Goal: Information Seeking & Learning: Learn about a topic

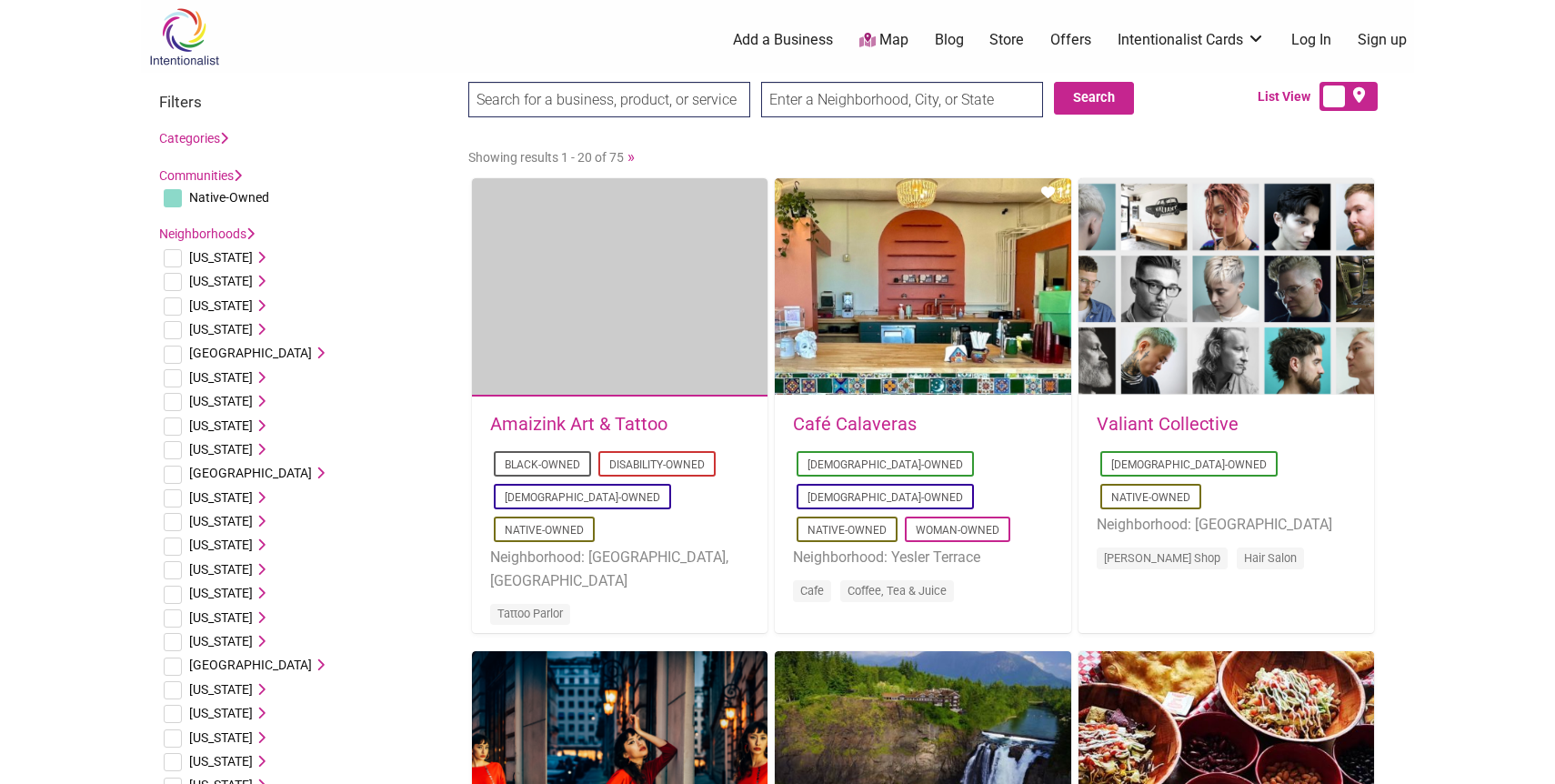
click at [172, 376] on input "checkbox" at bounding box center [173, 378] width 19 height 19
checkbox input "true"
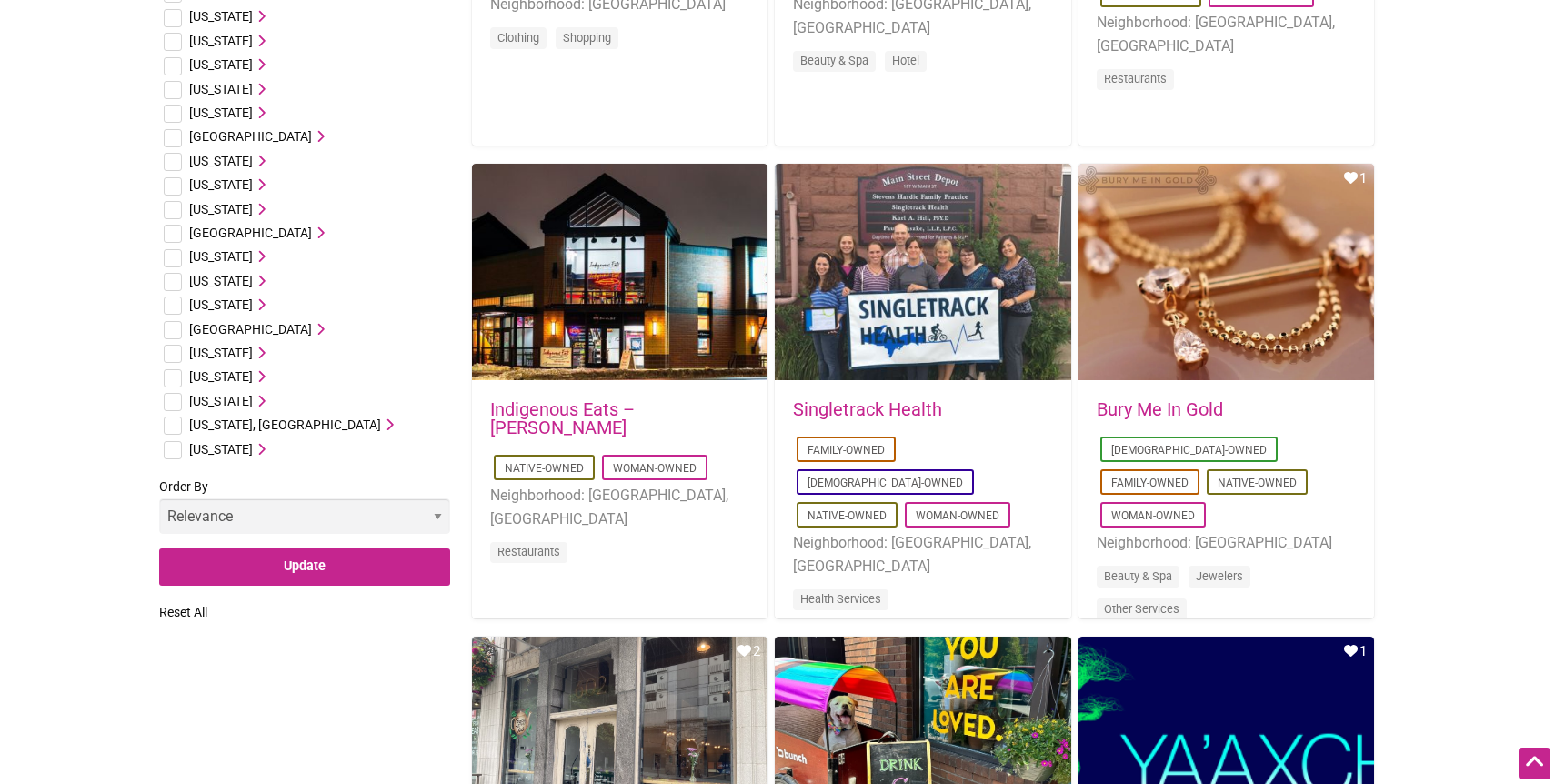
scroll to position [963, 0]
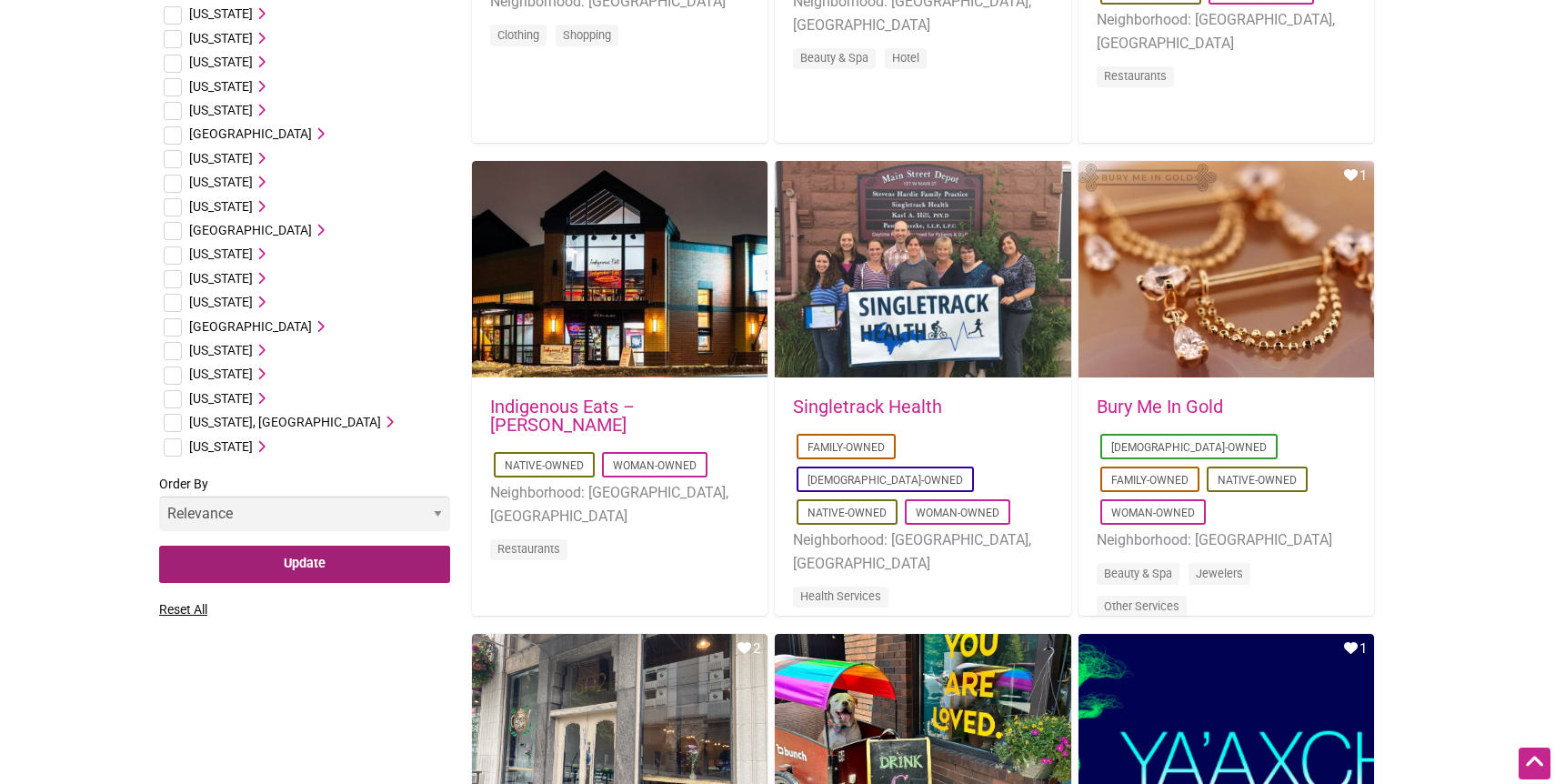
click at [284, 567] on input "Update" at bounding box center [305, 564] width 291 height 37
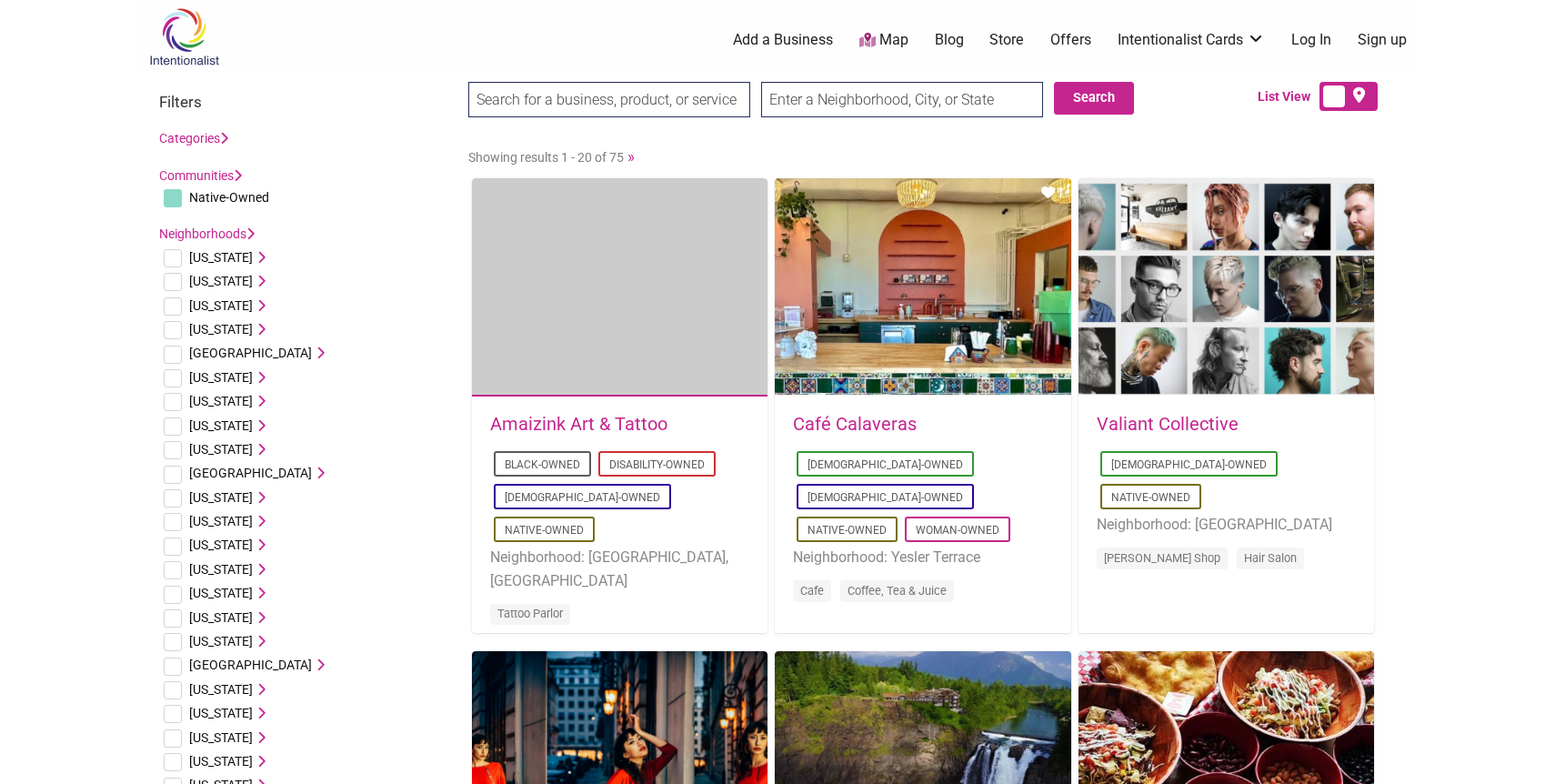
click at [171, 397] on input "checkbox" at bounding box center [173, 402] width 19 height 19
checkbox input "true"
click at [213, 374] on span "California" at bounding box center [221, 377] width 63 height 15
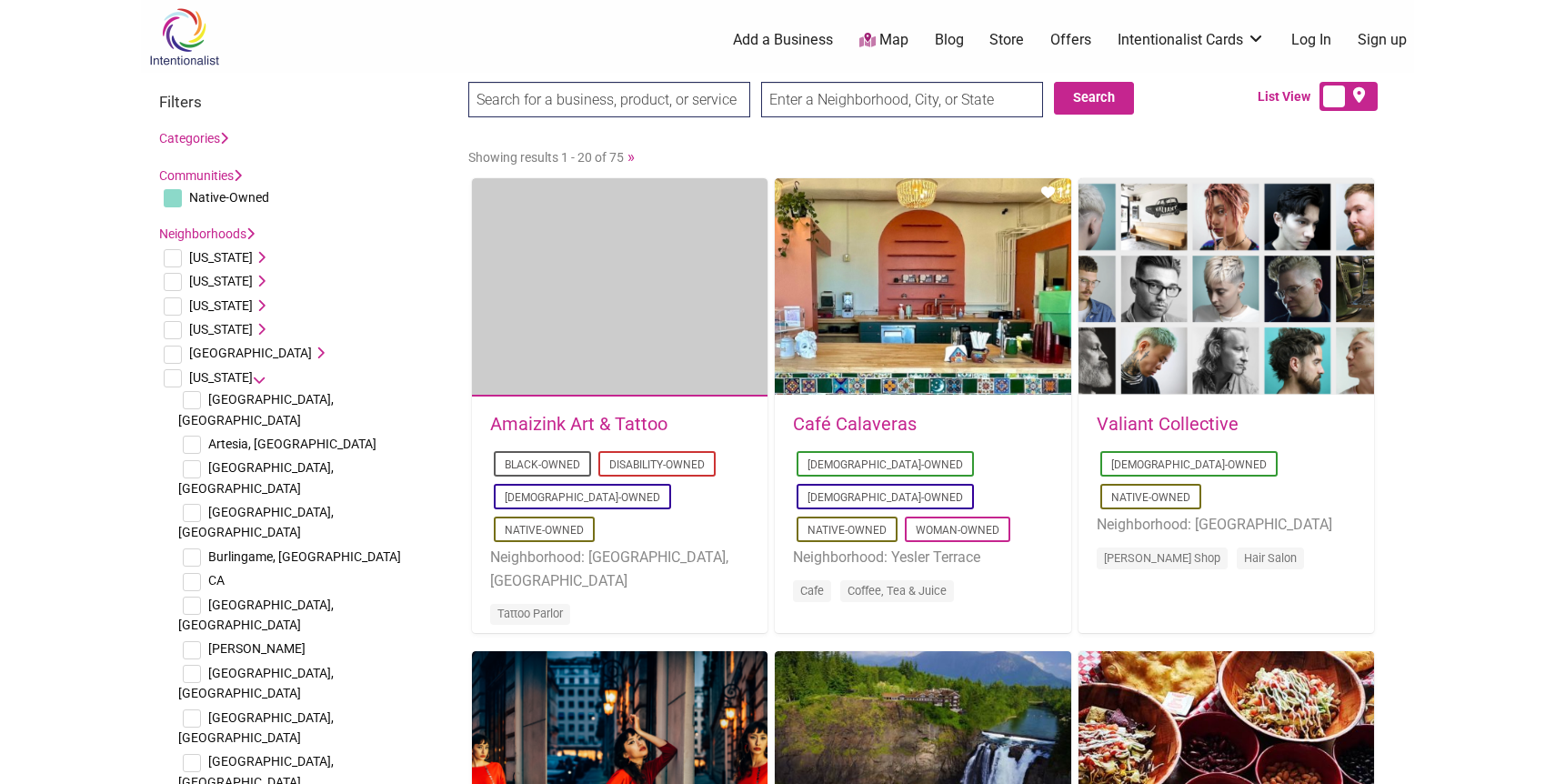
click at [170, 378] on input "checkbox" at bounding box center [173, 378] width 19 height 19
checkbox input "true"
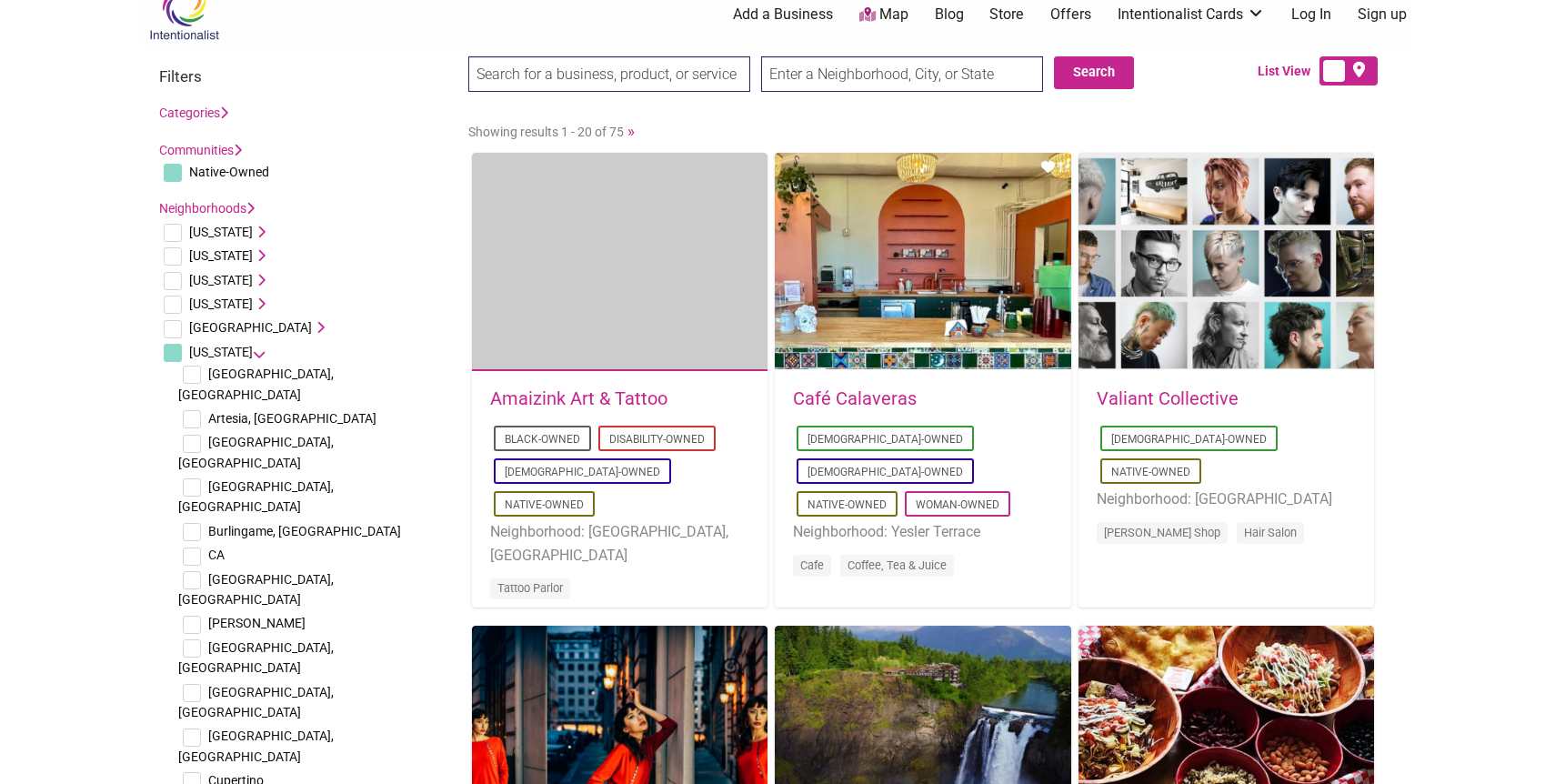
click at [247, 373] on span "[GEOGRAPHIC_DATA], [GEOGRAPHIC_DATA]" at bounding box center [255, 383] width 156 height 34
click at [196, 372] on input "checkbox" at bounding box center [192, 374] width 19 height 19
checkbox input "true"
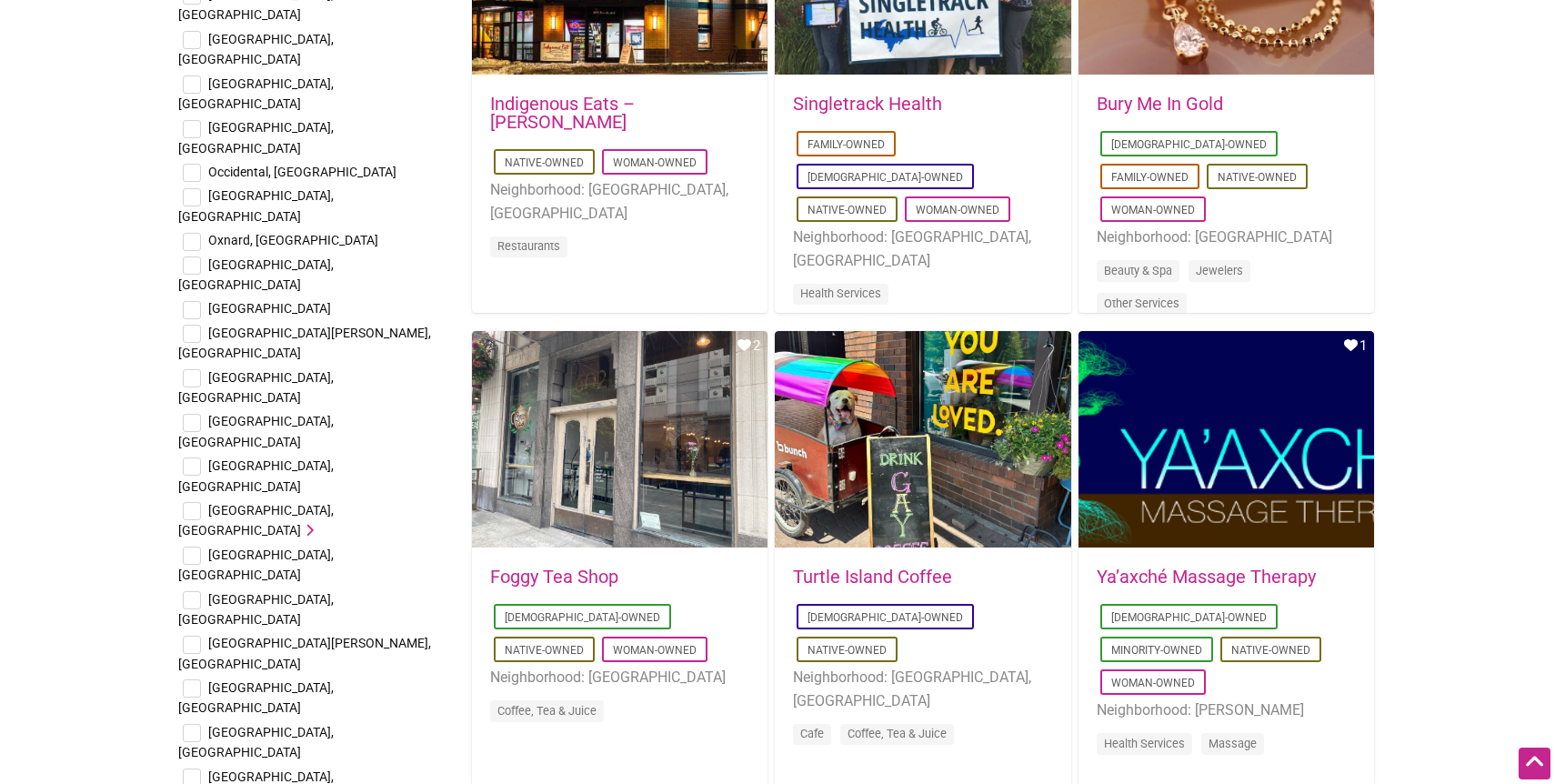
scroll to position [1271, 0]
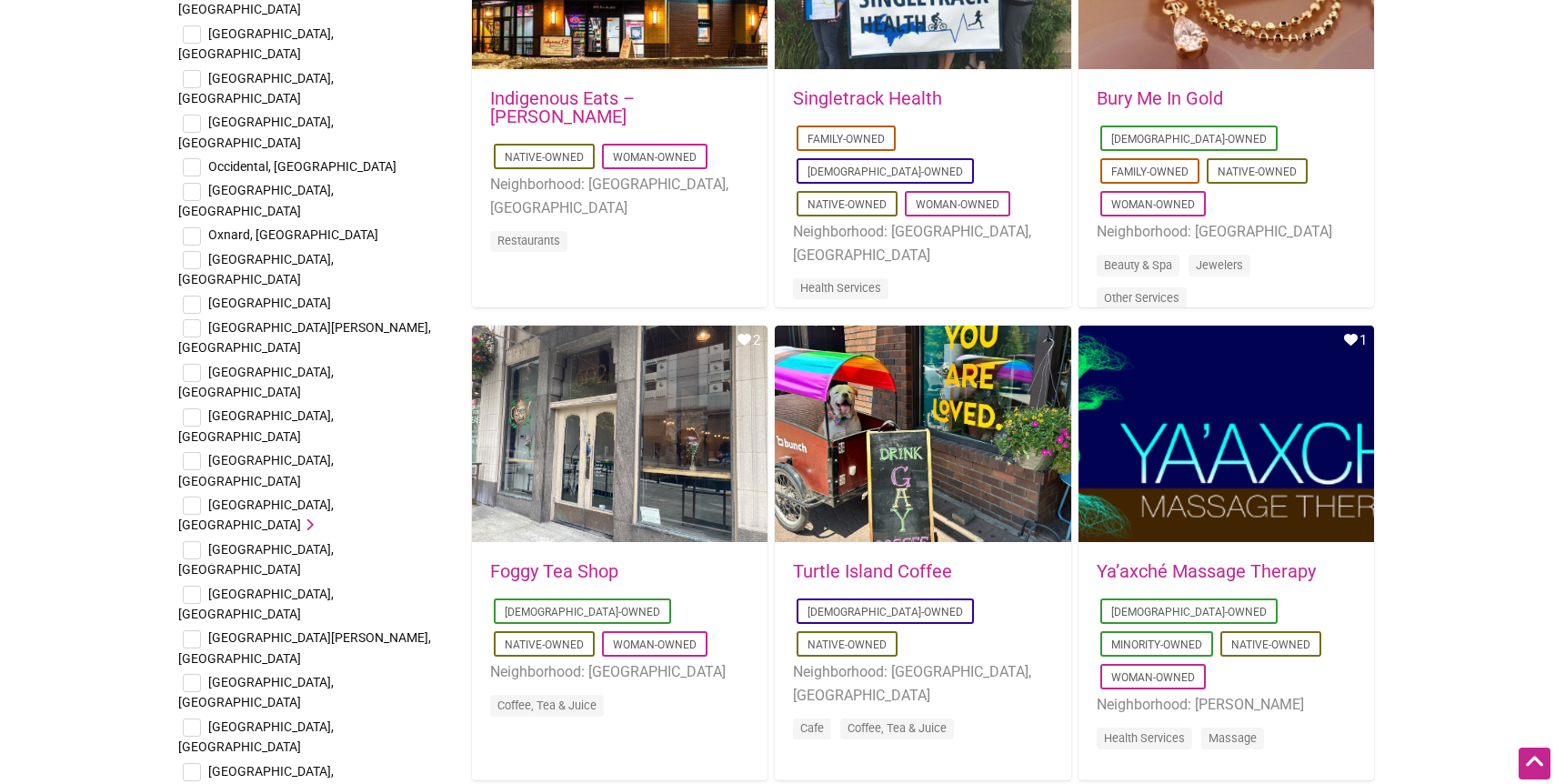
checkbox input "false"
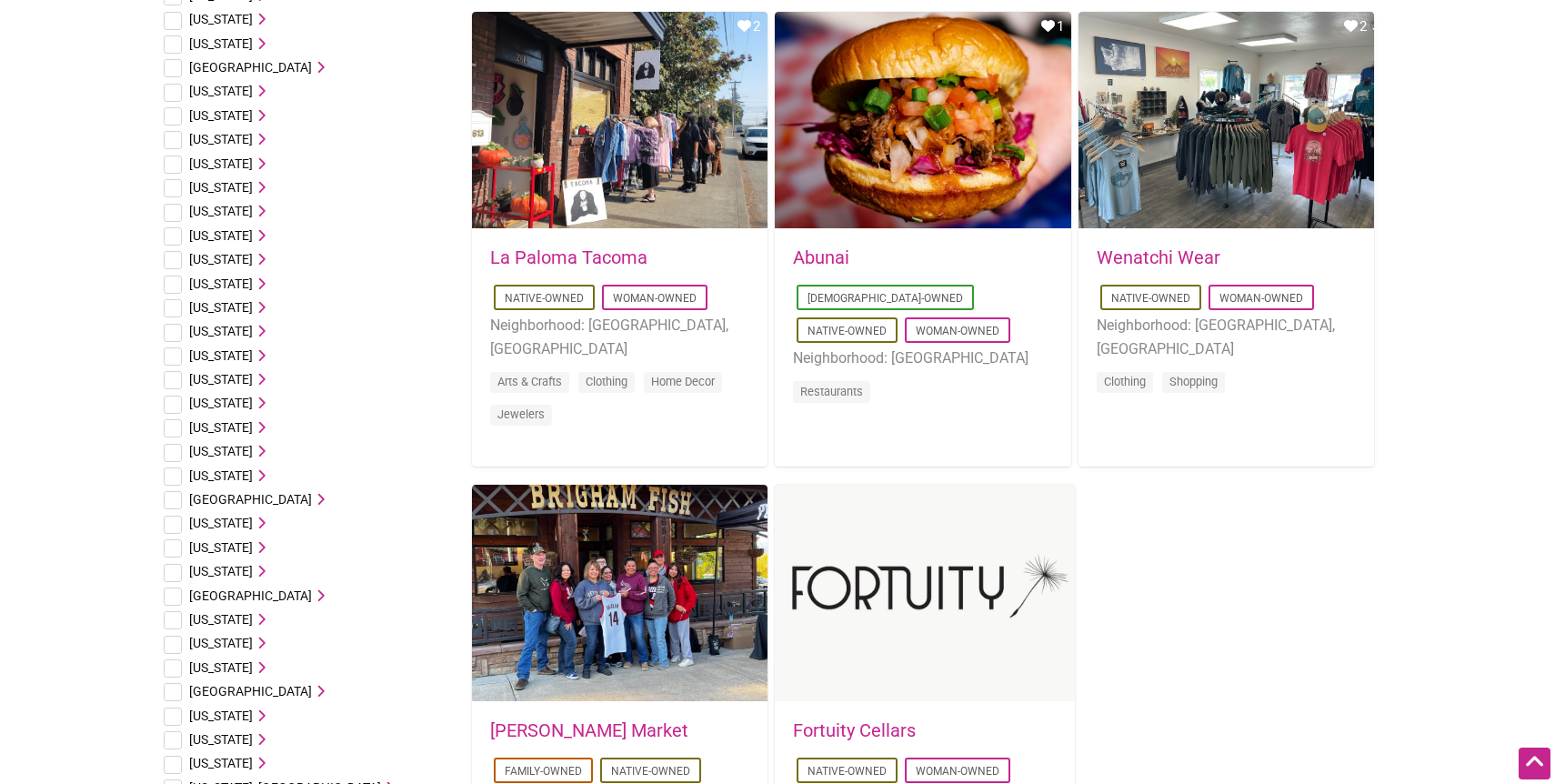
scroll to position [2532, 0]
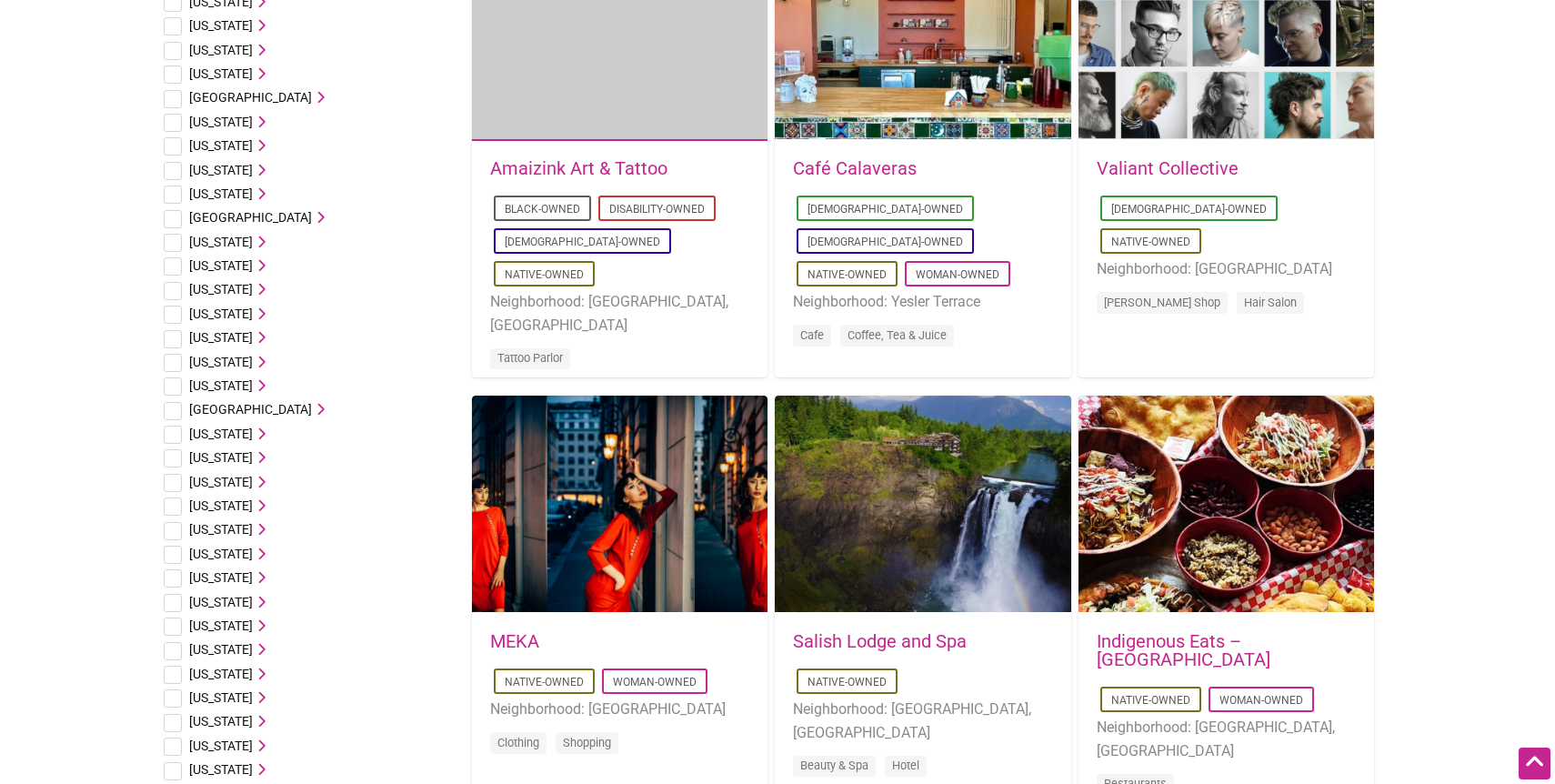
scroll to position [246, 0]
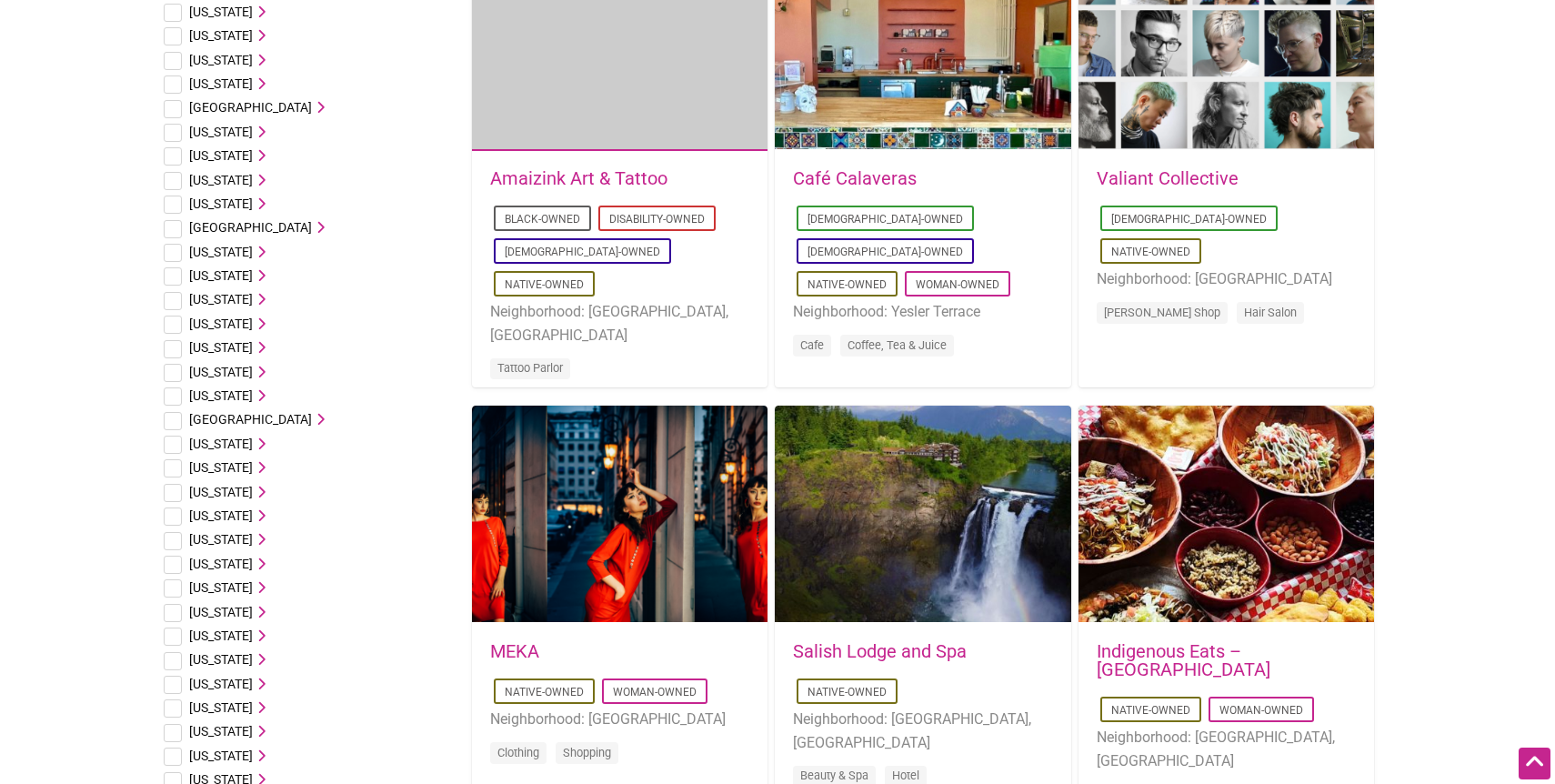
click at [222, 132] on span "[US_STATE]" at bounding box center [221, 132] width 63 height 15
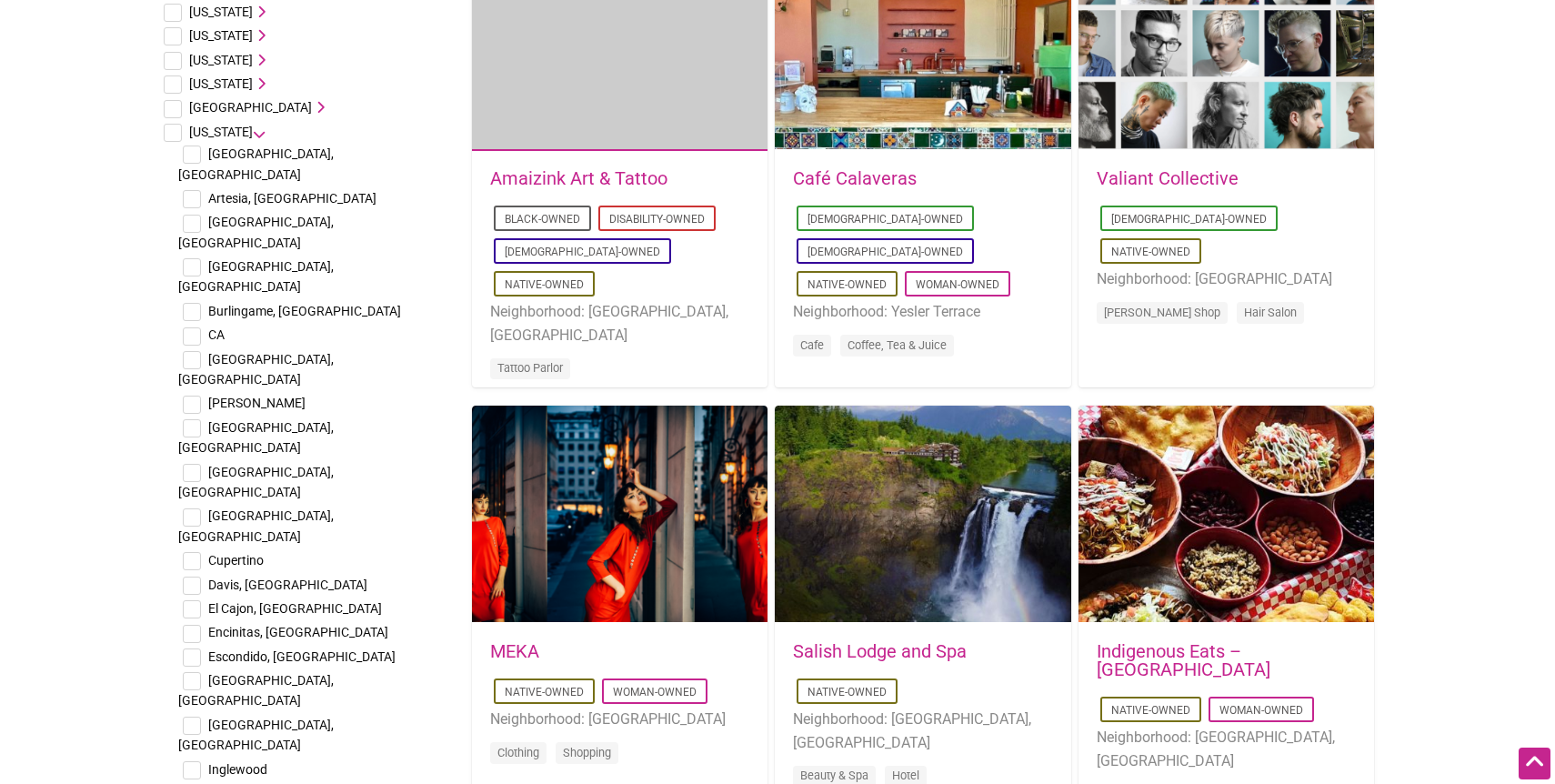
click at [262, 153] on span "[GEOGRAPHIC_DATA], [GEOGRAPHIC_DATA]" at bounding box center [255, 163] width 156 height 34
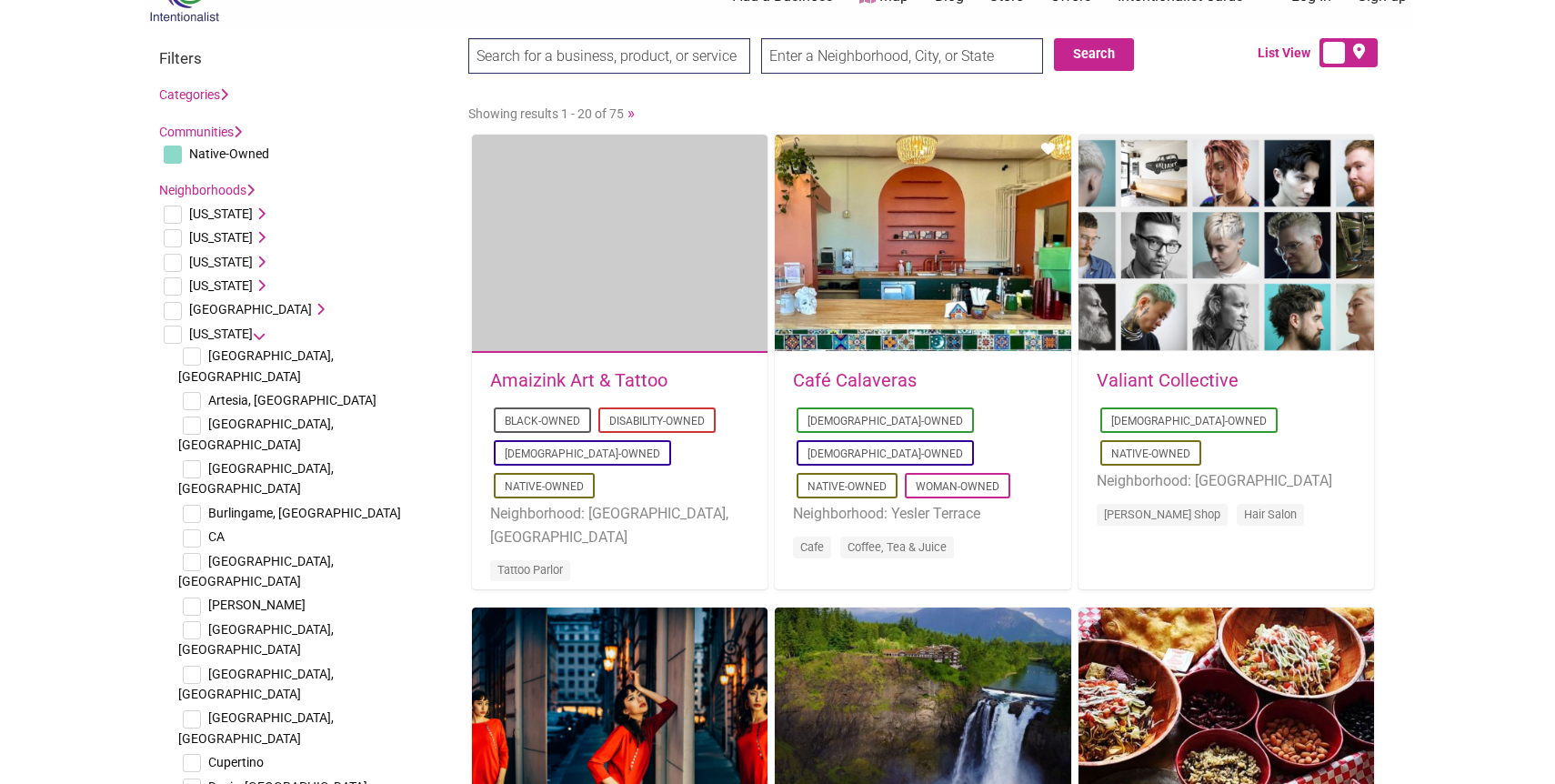
scroll to position [52, 0]
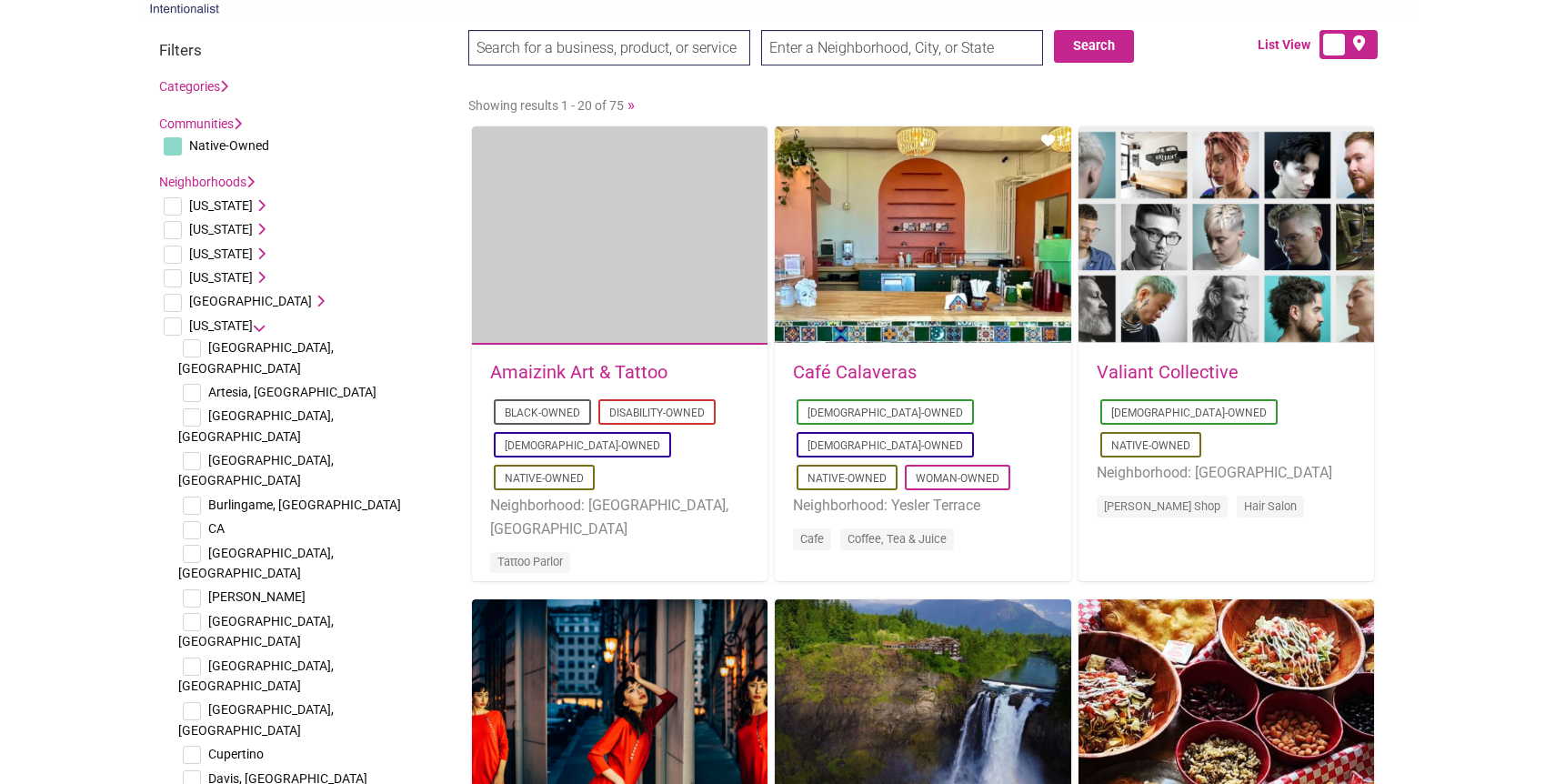
click at [161, 34] on div "Search Search List View" at bounding box center [777, 53] width 1274 height 65
click at [176, 49] on h3 "Filters" at bounding box center [305, 50] width 291 height 19
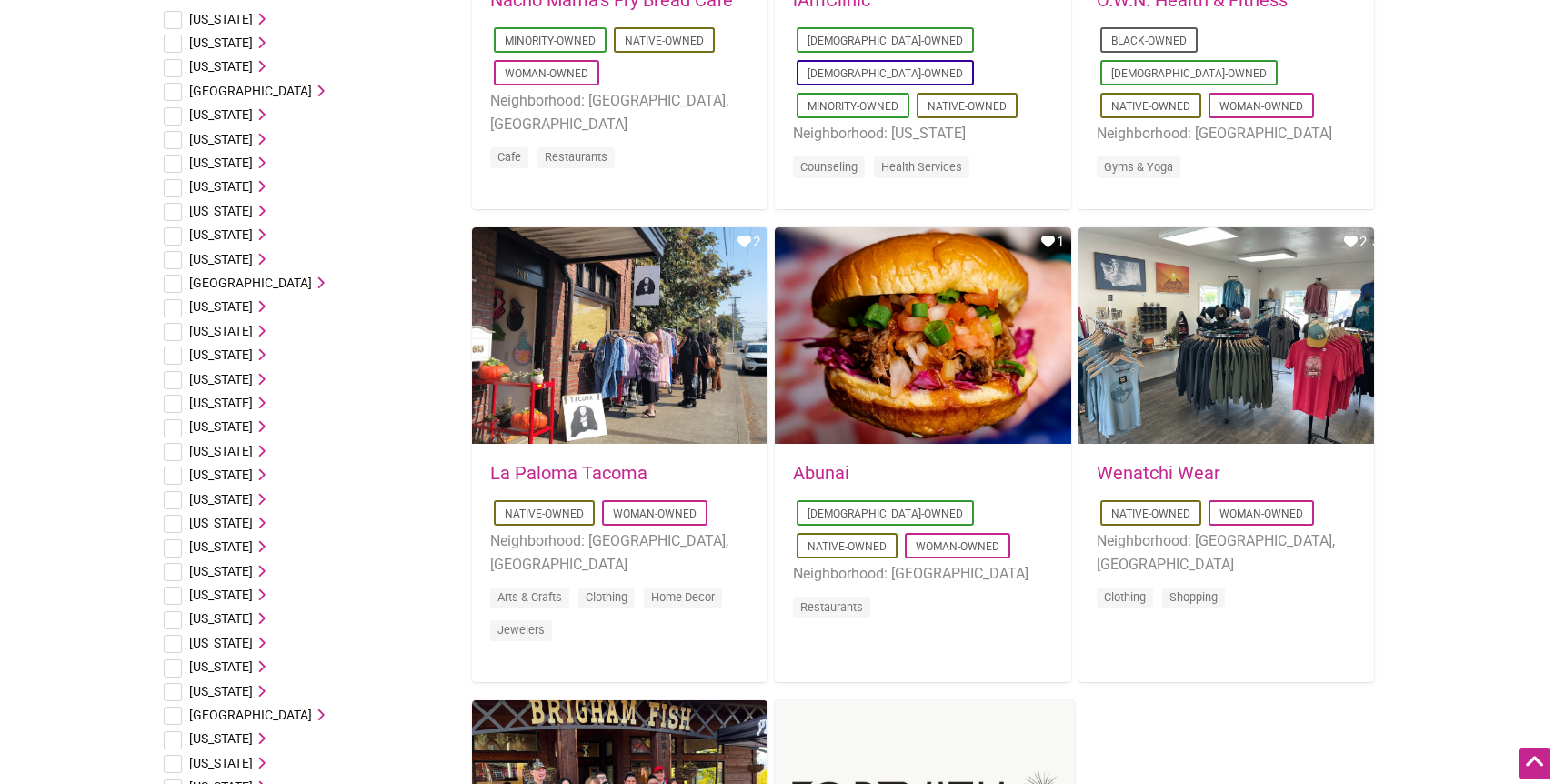
scroll to position [2319, 0]
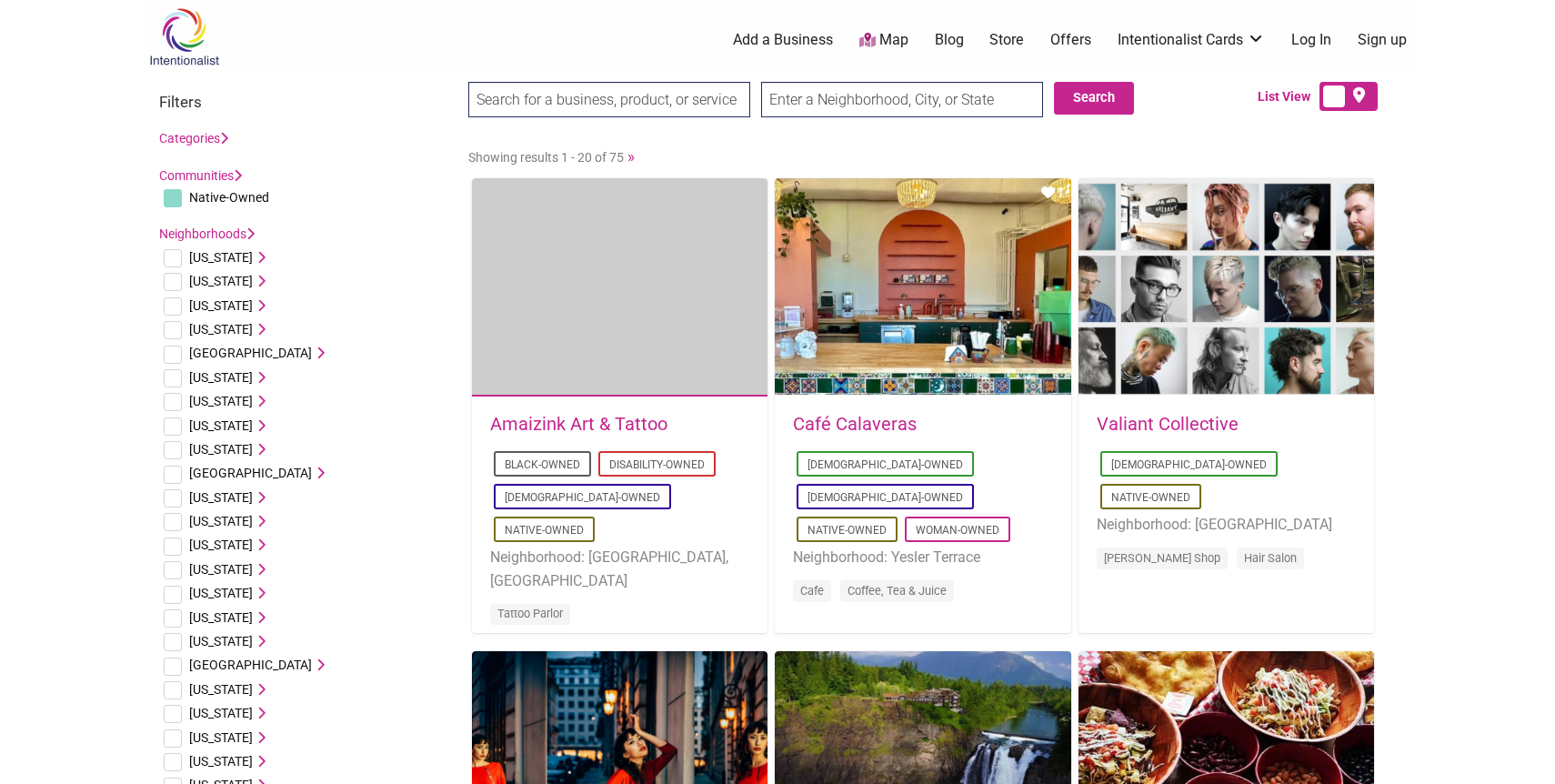
click at [580, 93] on input "search" at bounding box center [609, 100] width 282 height 35
click at [837, 104] on input "text" at bounding box center [902, 100] width 282 height 35
type input "sacramento"
click at [469, 82] on input "Search" at bounding box center [503, 101] width 70 height 37
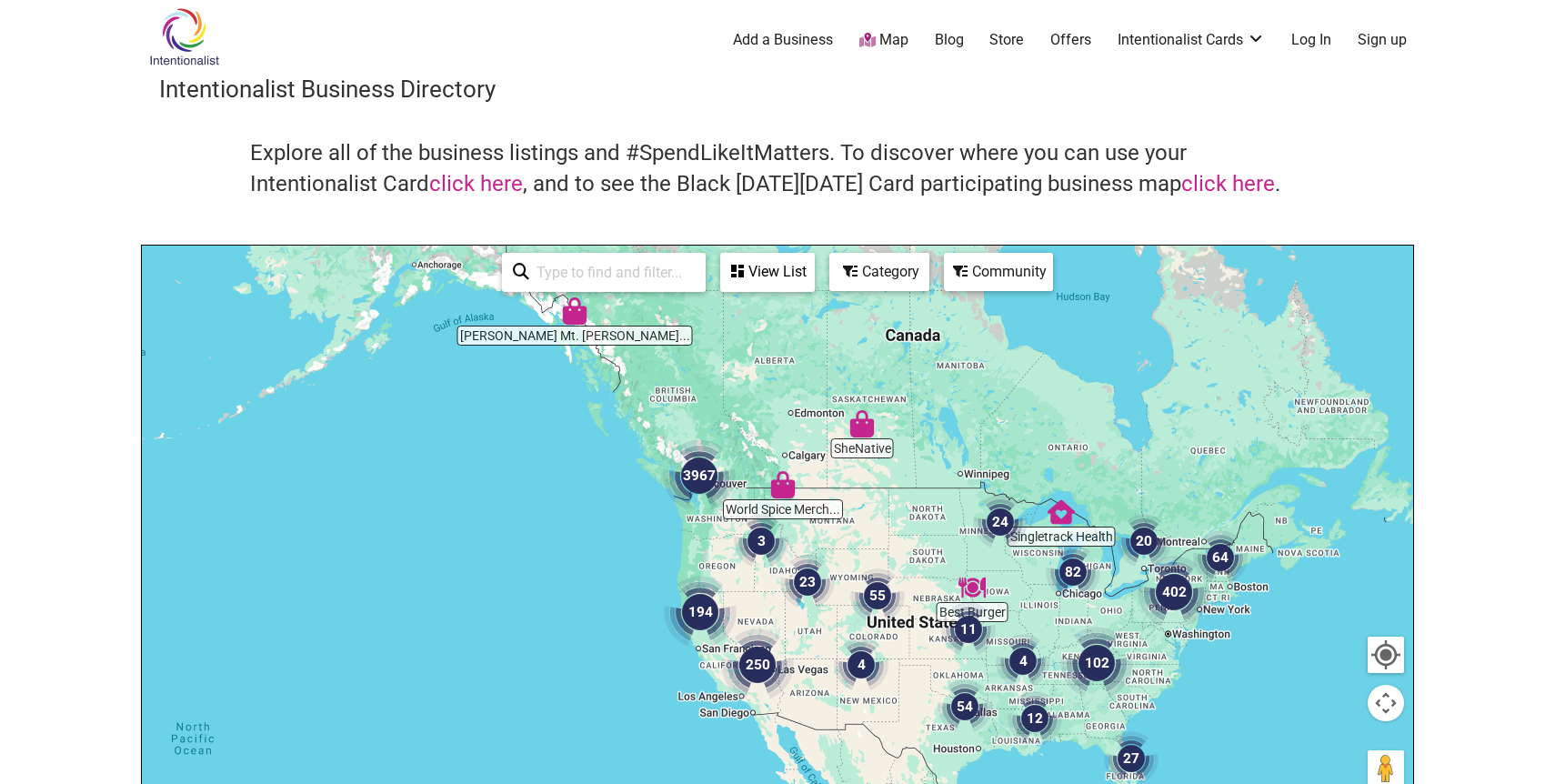
click at [709, 565] on div at bounding box center [777, 600] width 1272 height 708
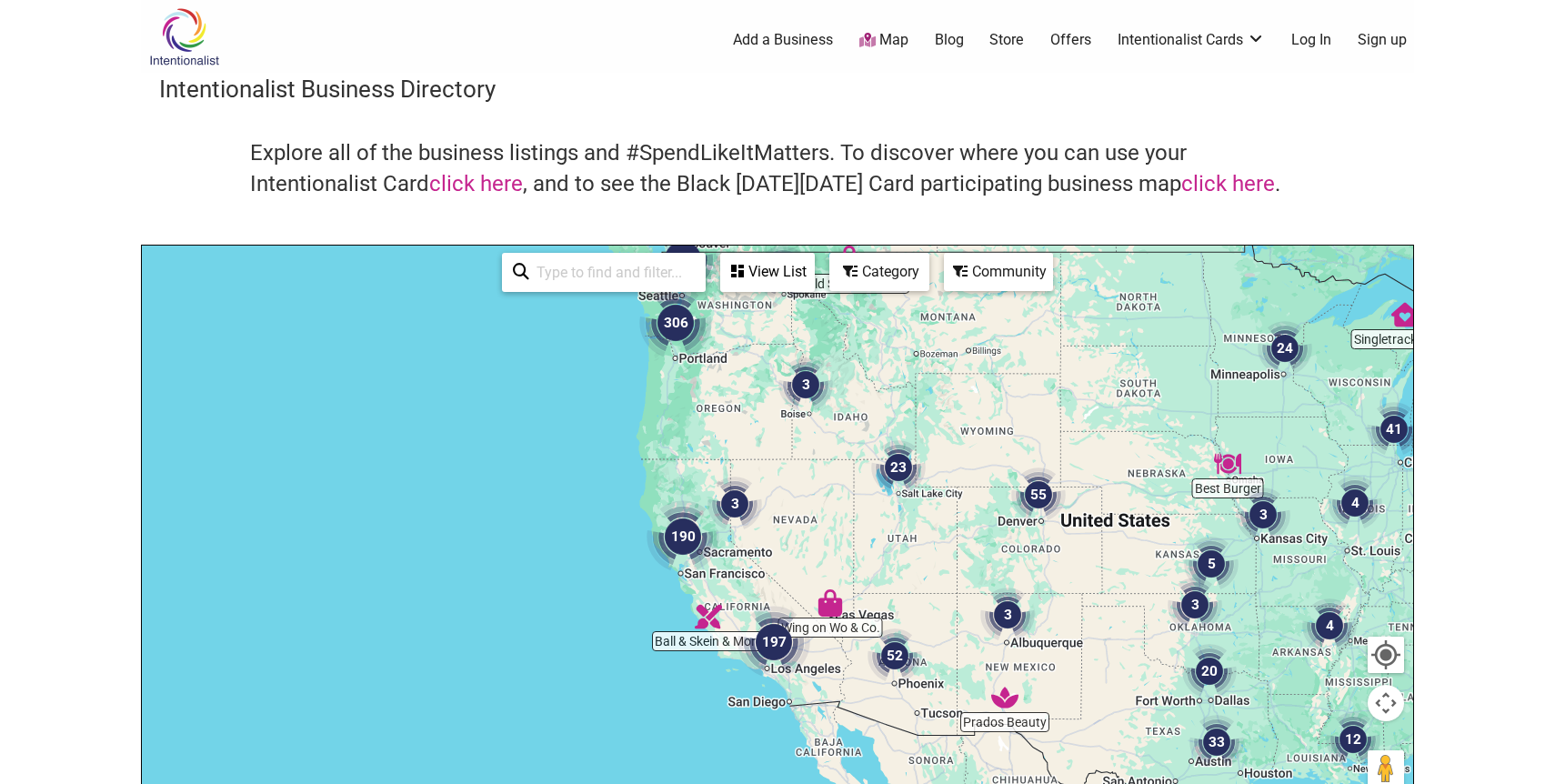
drag, startPoint x: 727, startPoint y: 662, endPoint x: 716, endPoint y: 463, distance: 199.3
click at [771, 439] on div "To navigate, press the arrow keys." at bounding box center [1406, 439] width 1272 height 0
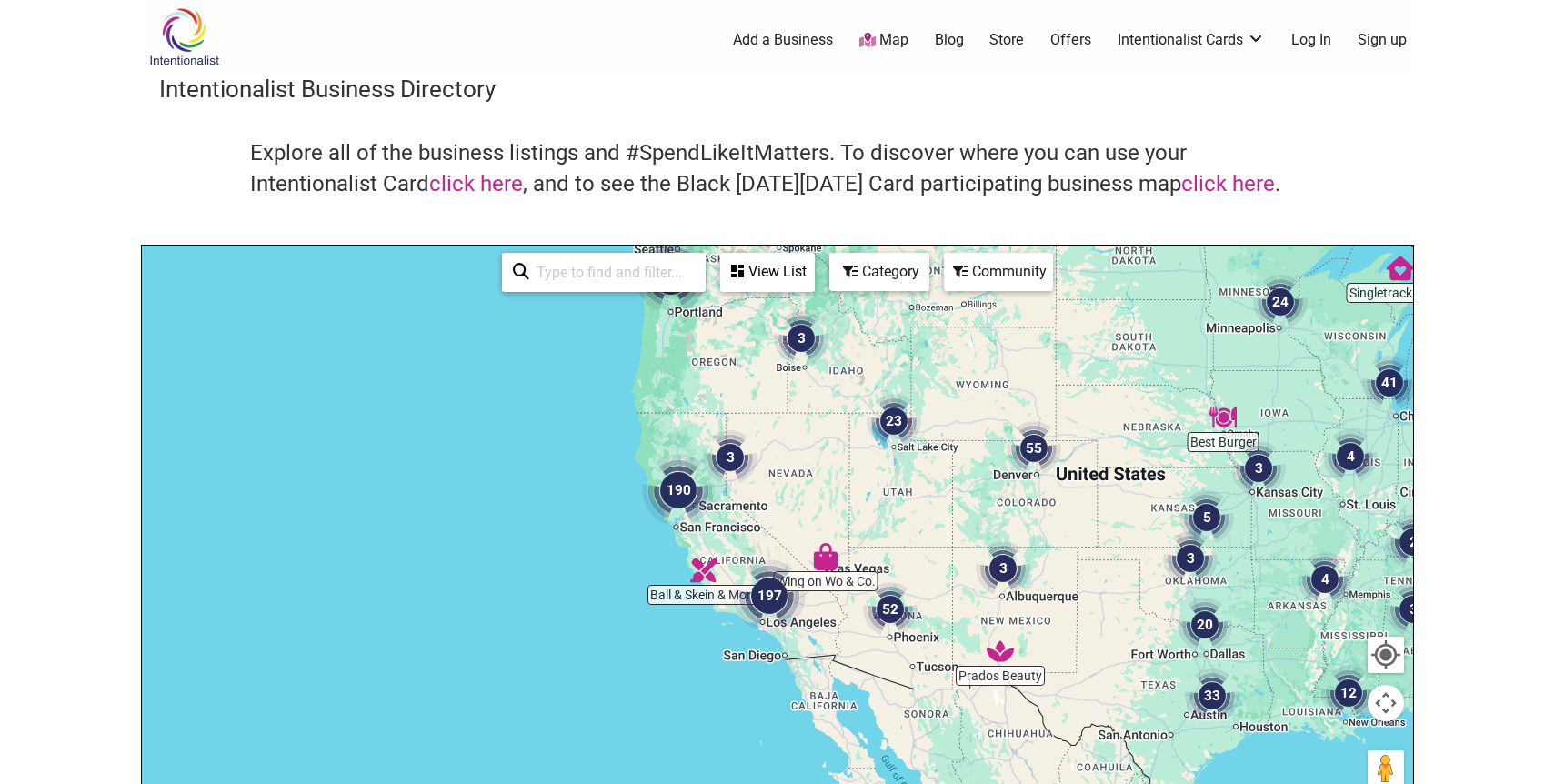
click at [708, 515] on img "190" at bounding box center [678, 490] width 73 height 73
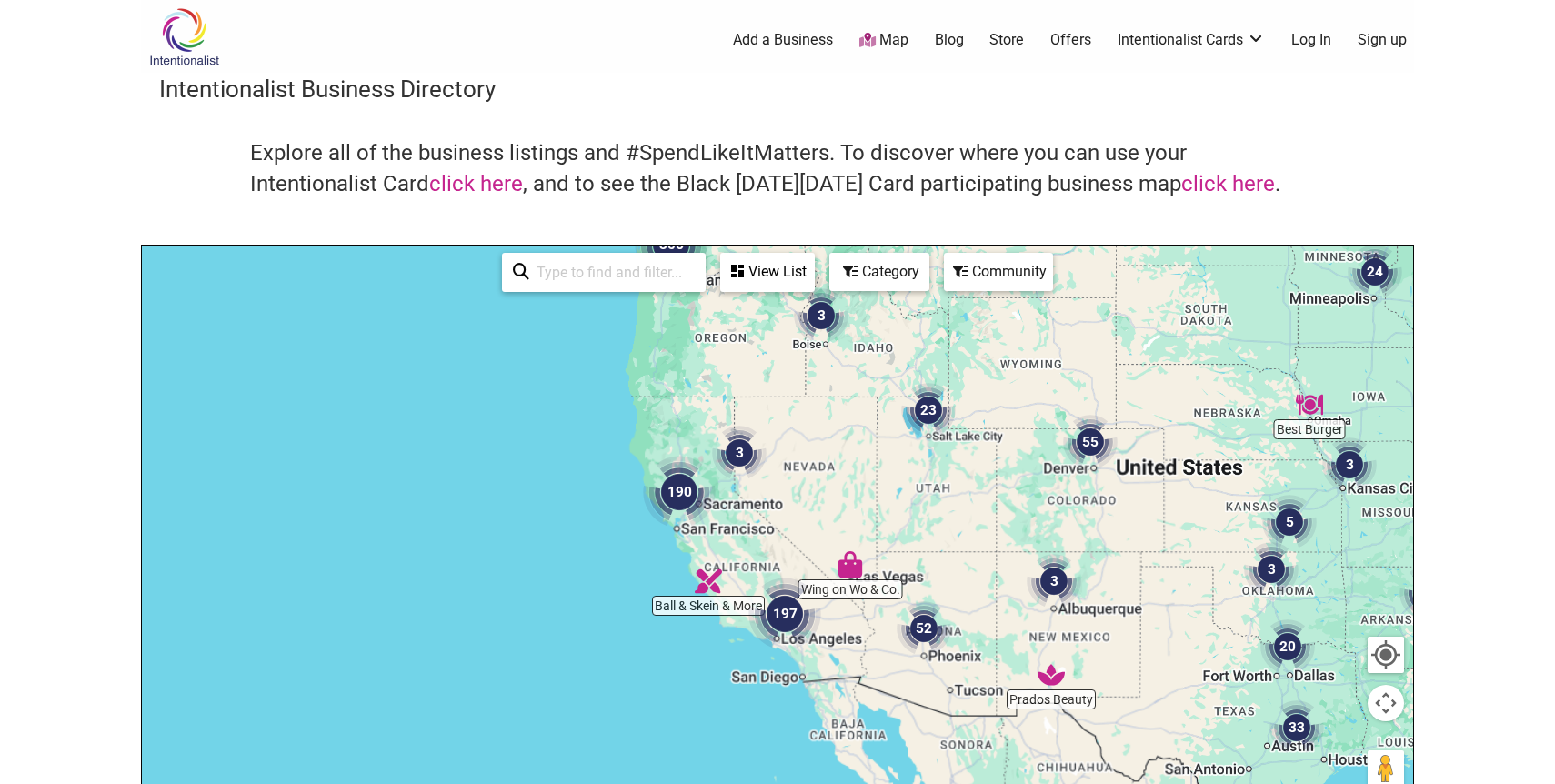
click at [708, 515] on img "190" at bounding box center [679, 492] width 73 height 73
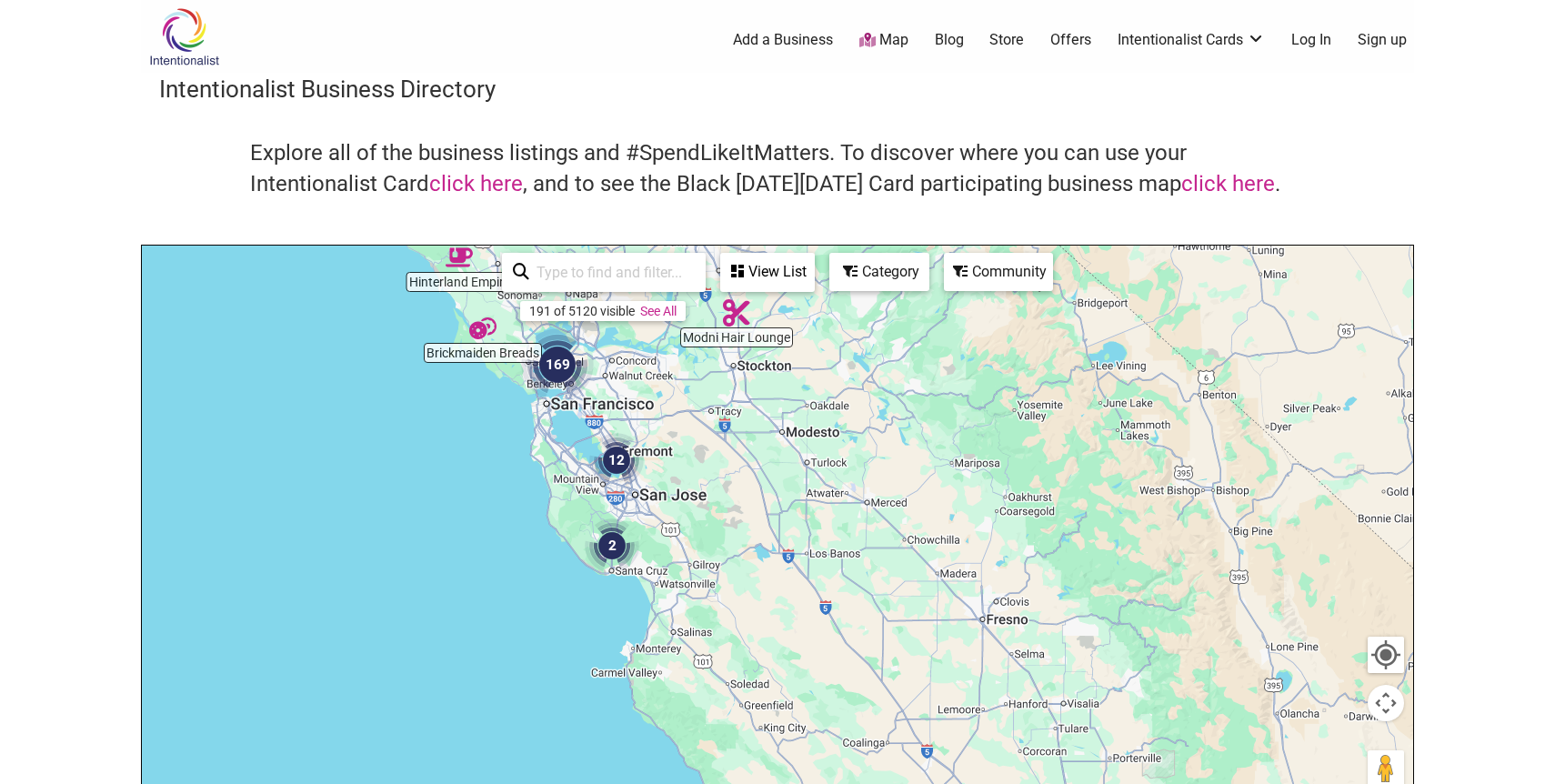
drag, startPoint x: 912, startPoint y: 623, endPoint x: 711, endPoint y: 392, distance: 306.2
click at [712, 392] on div "To navigate, press the arrow keys." at bounding box center [777, 600] width 1272 height 708
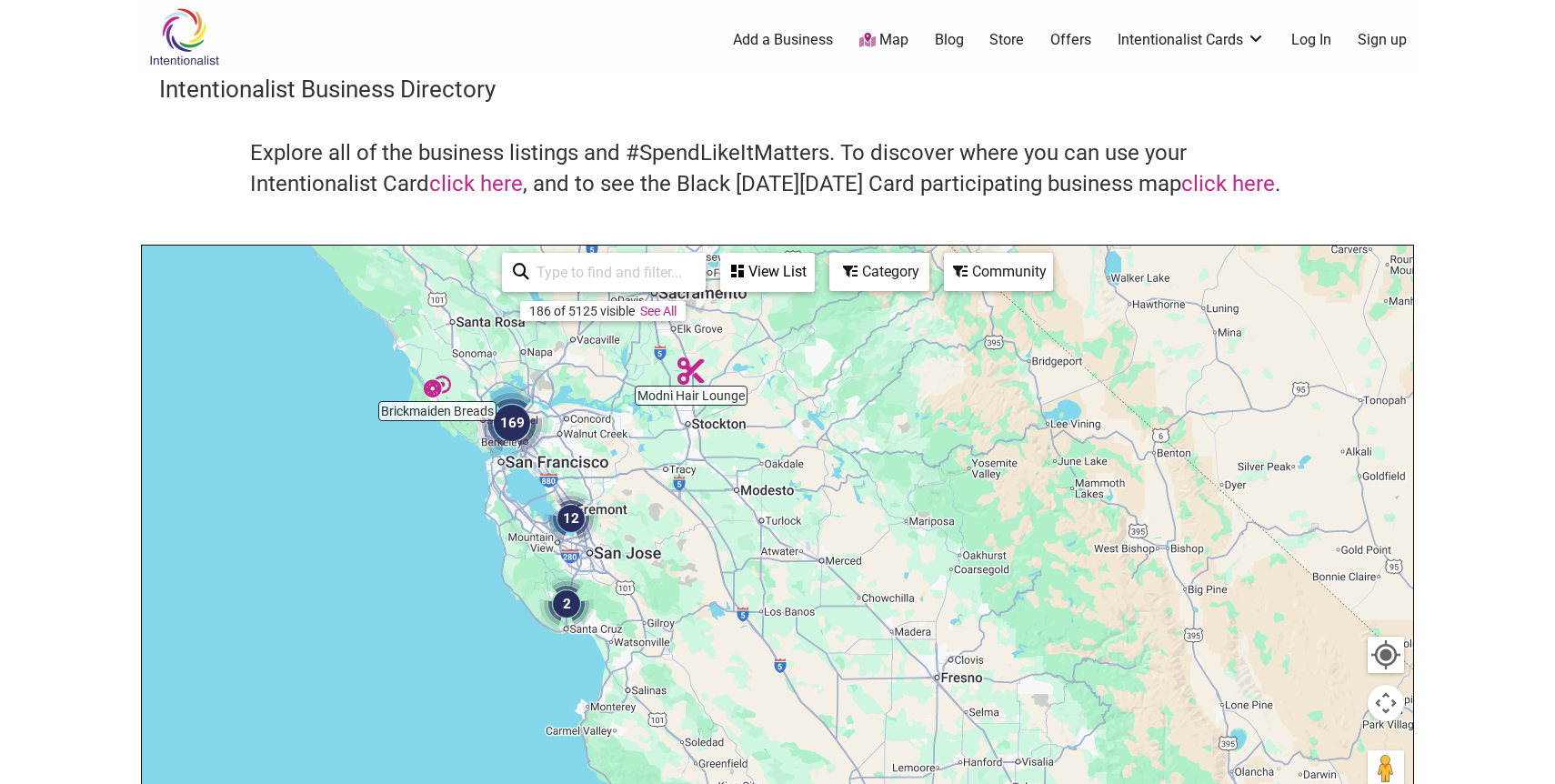
drag, startPoint x: 754, startPoint y: 460, endPoint x: 754, endPoint y: 584, distance: 124.0
click at [754, 584] on div "To navigate, press the arrow keys." at bounding box center [777, 600] width 1272 height 708
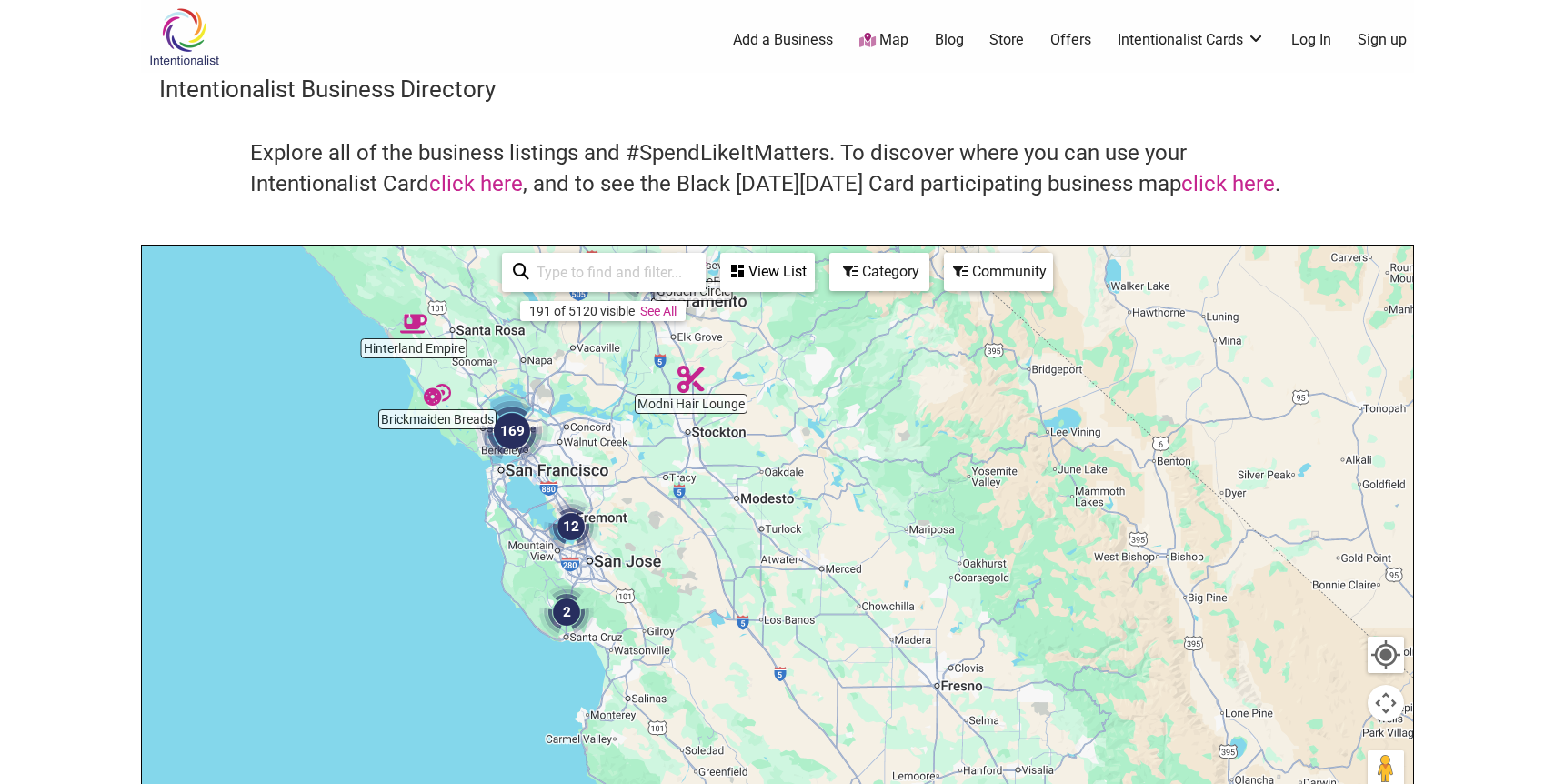
click at [670, 454] on div "To navigate, press the arrow keys." at bounding box center [777, 600] width 1272 height 708
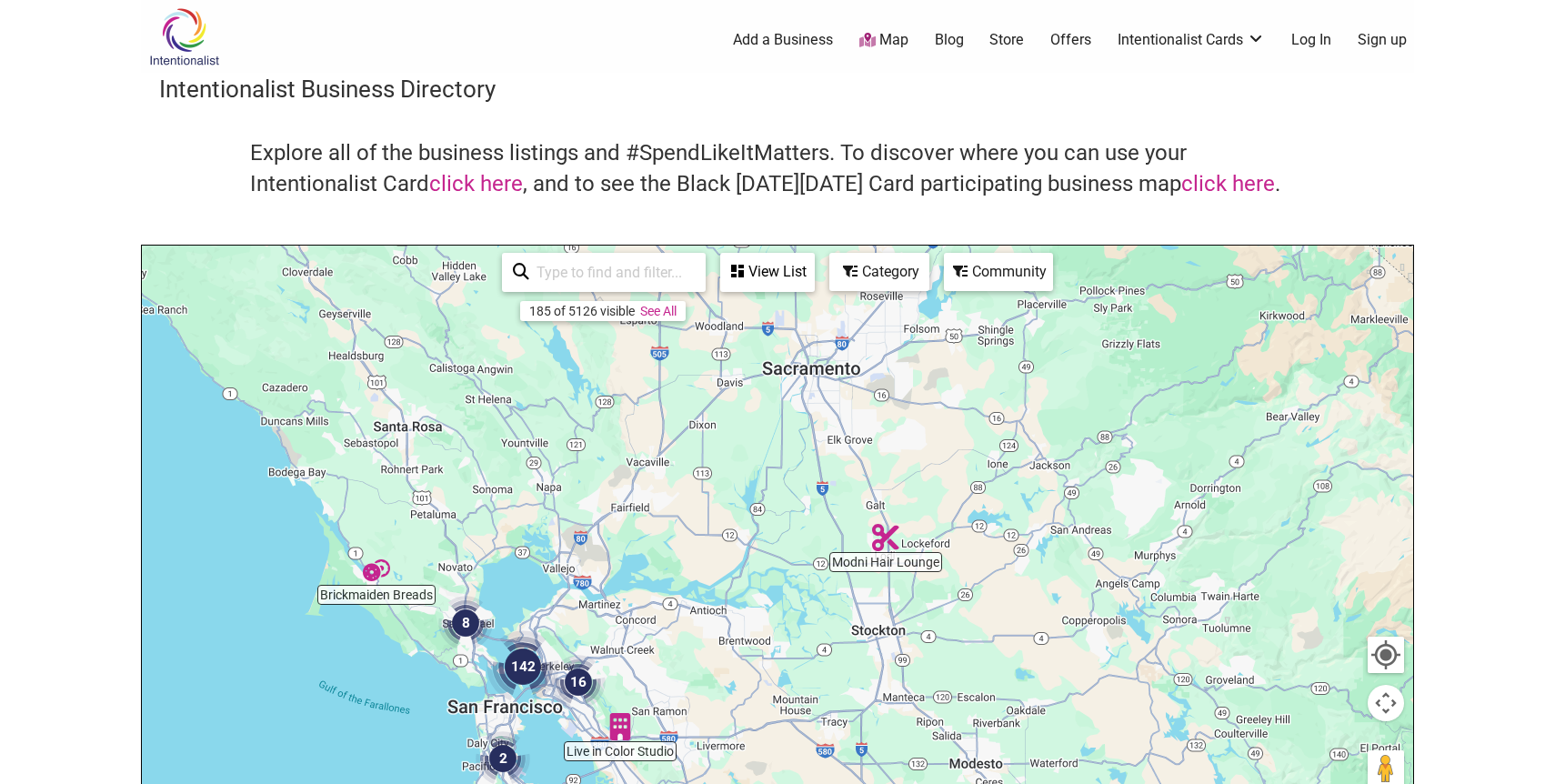
drag, startPoint x: 604, startPoint y: 392, endPoint x: 781, endPoint y: 615, distance: 284.7
click at [781, 615] on div "To navigate, press the arrow keys." at bounding box center [777, 600] width 1272 height 708
click at [802, 423] on div "To navigate, press the arrow keys." at bounding box center [777, 600] width 1272 height 708
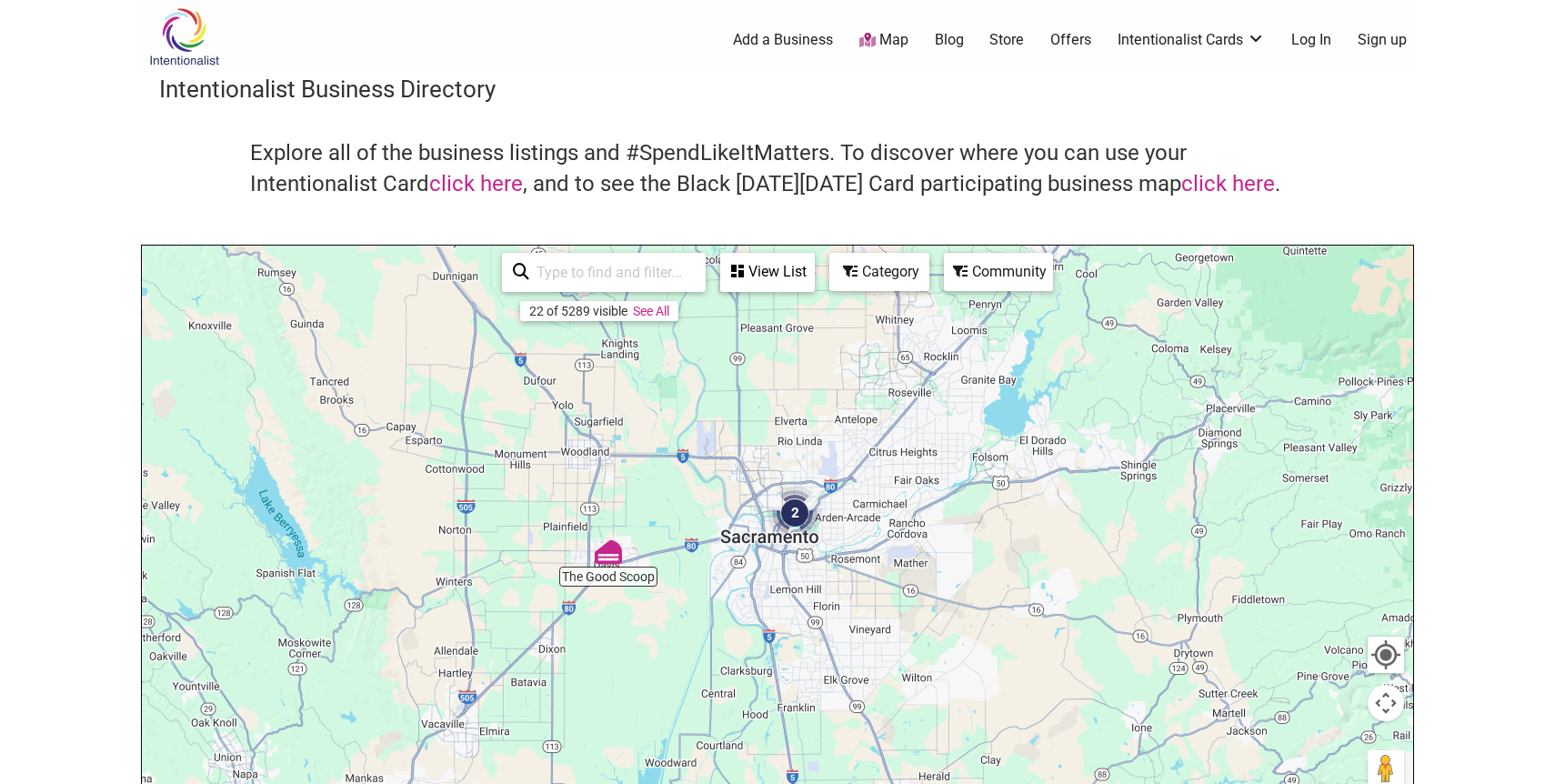
drag, startPoint x: 879, startPoint y: 388, endPoint x: 827, endPoint y: 615, distance: 232.9
click at [827, 615] on div "To navigate, press the arrow keys." at bounding box center [777, 600] width 1272 height 708
click at [778, 627] on div "To navigate, press the arrow keys." at bounding box center [777, 600] width 1272 height 708
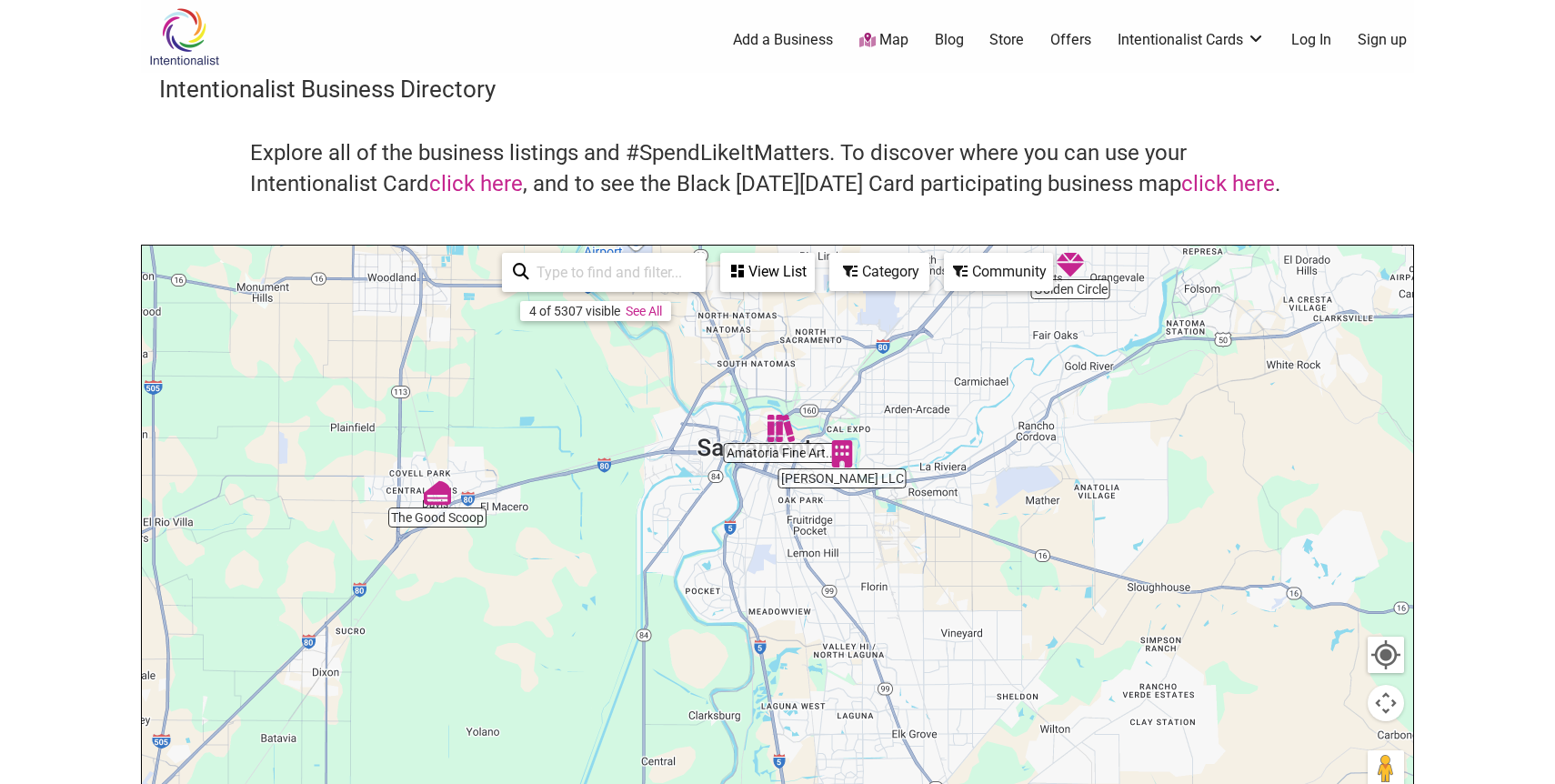
click at [432, 491] on img "The Good Scoop" at bounding box center [437, 492] width 27 height 27
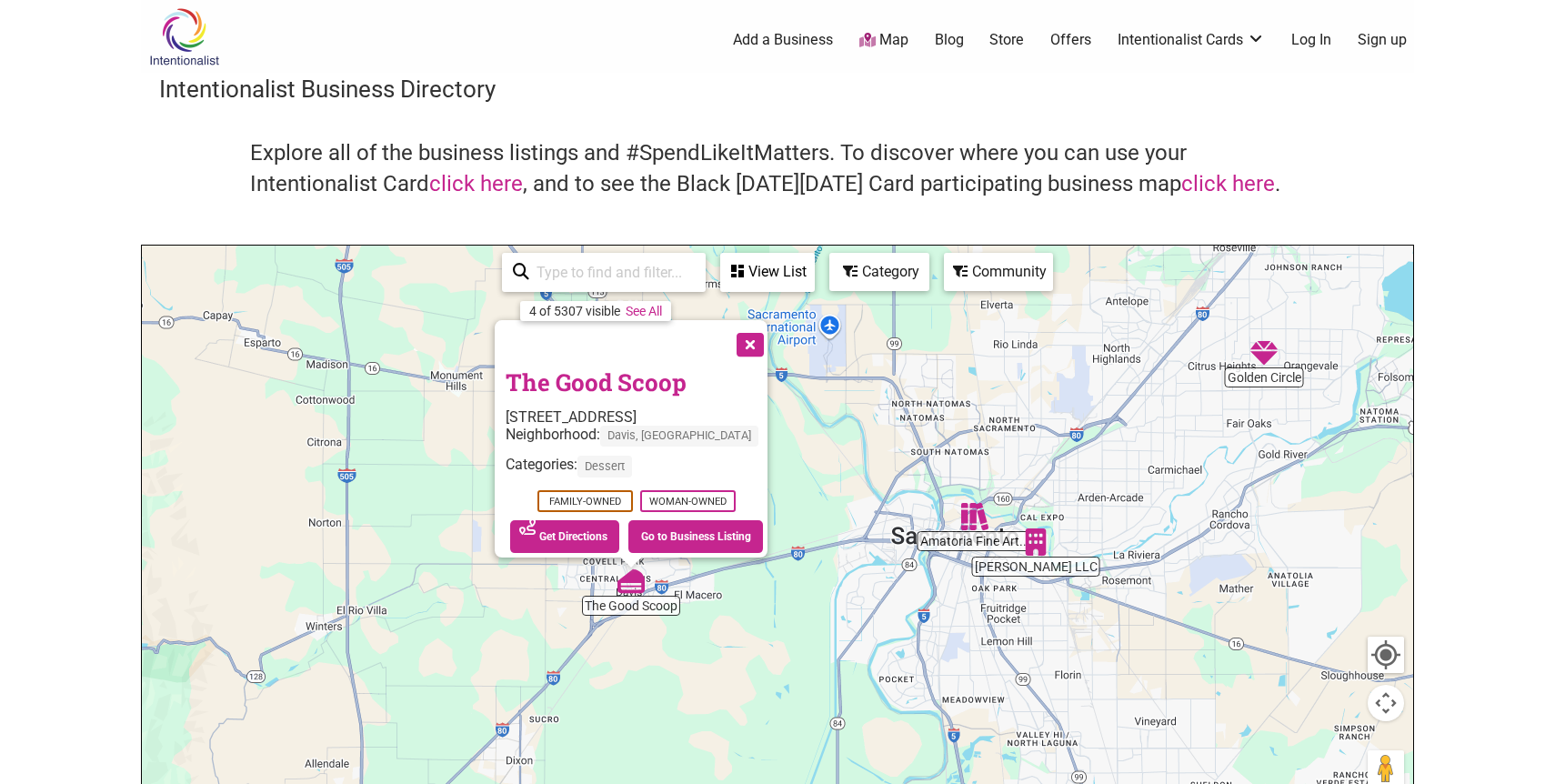
drag, startPoint x: 607, startPoint y: 631, endPoint x: 458, endPoint y: 626, distance: 149.1
click at [458, 626] on div "To navigate, press the arrow keys. The Good Scoop 130 G St Suite C, Davis, CA 9…" at bounding box center [777, 600] width 1272 height 708
click at [685, 529] on link "Go to Business Listing" at bounding box center [696, 535] width 134 height 33
click at [755, 338] on button "Close" at bounding box center [748, 343] width 46 height 46
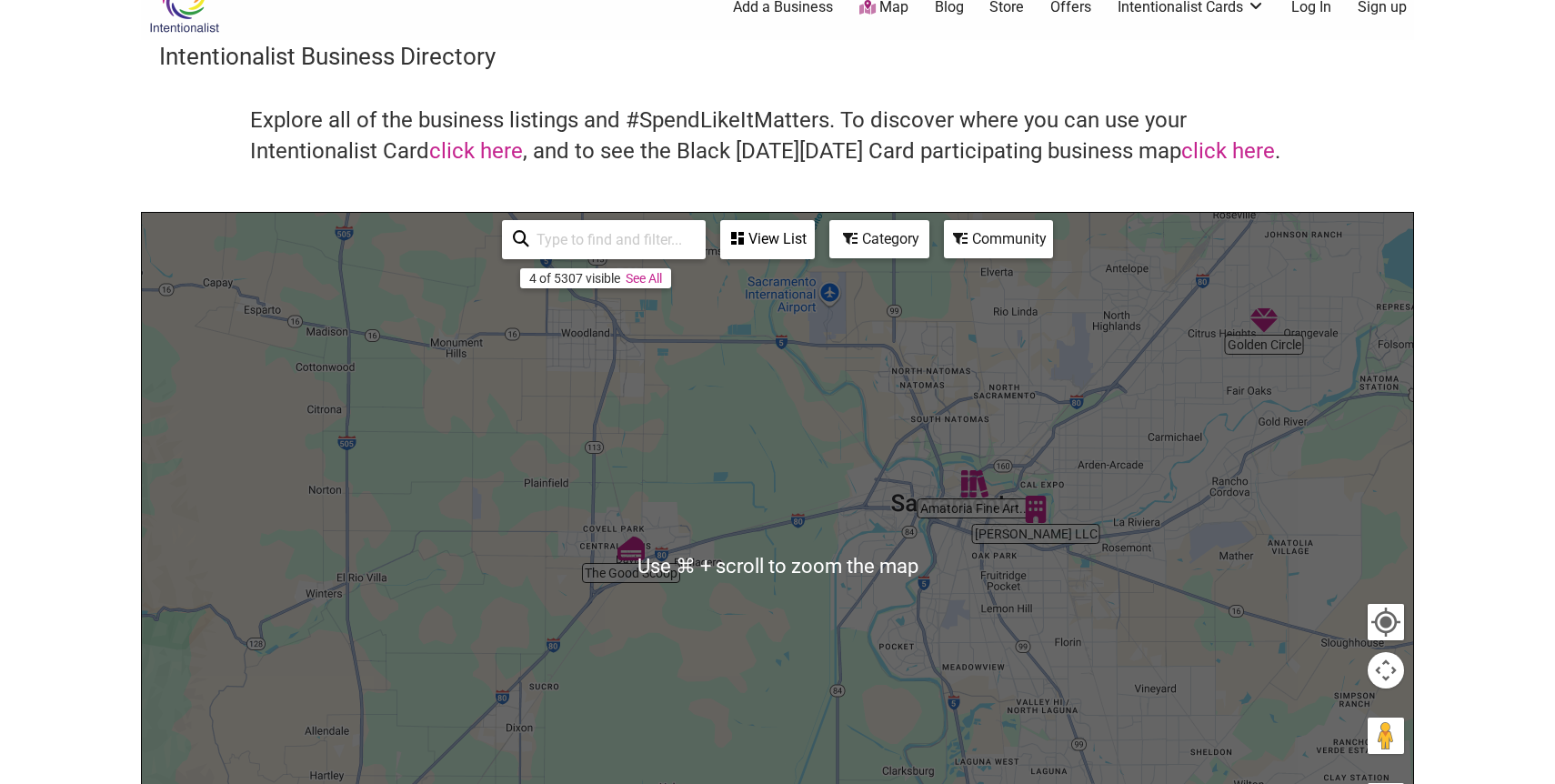
scroll to position [41, 0]
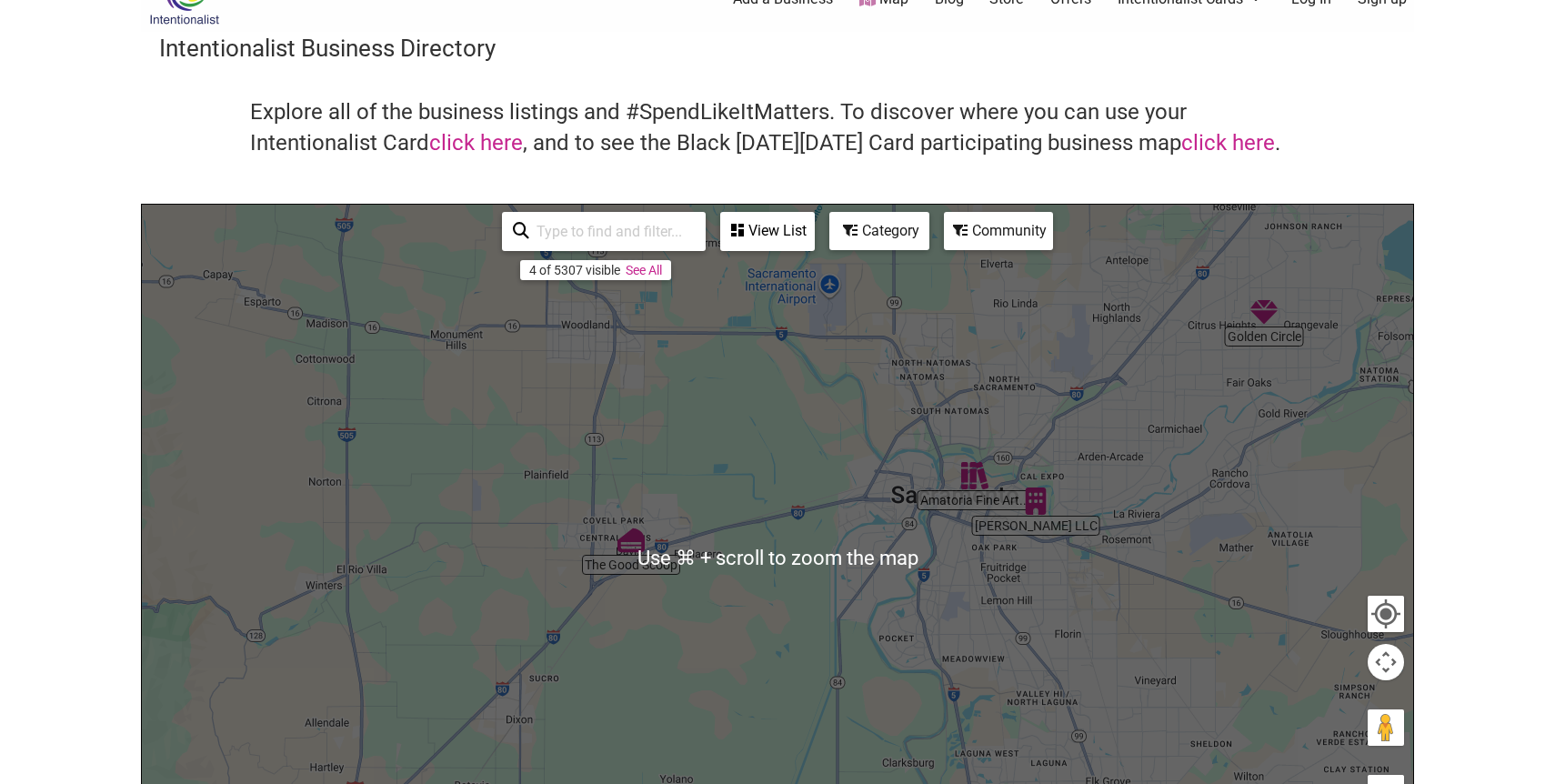
click at [890, 235] on div "Category" at bounding box center [879, 230] width 96 height 34
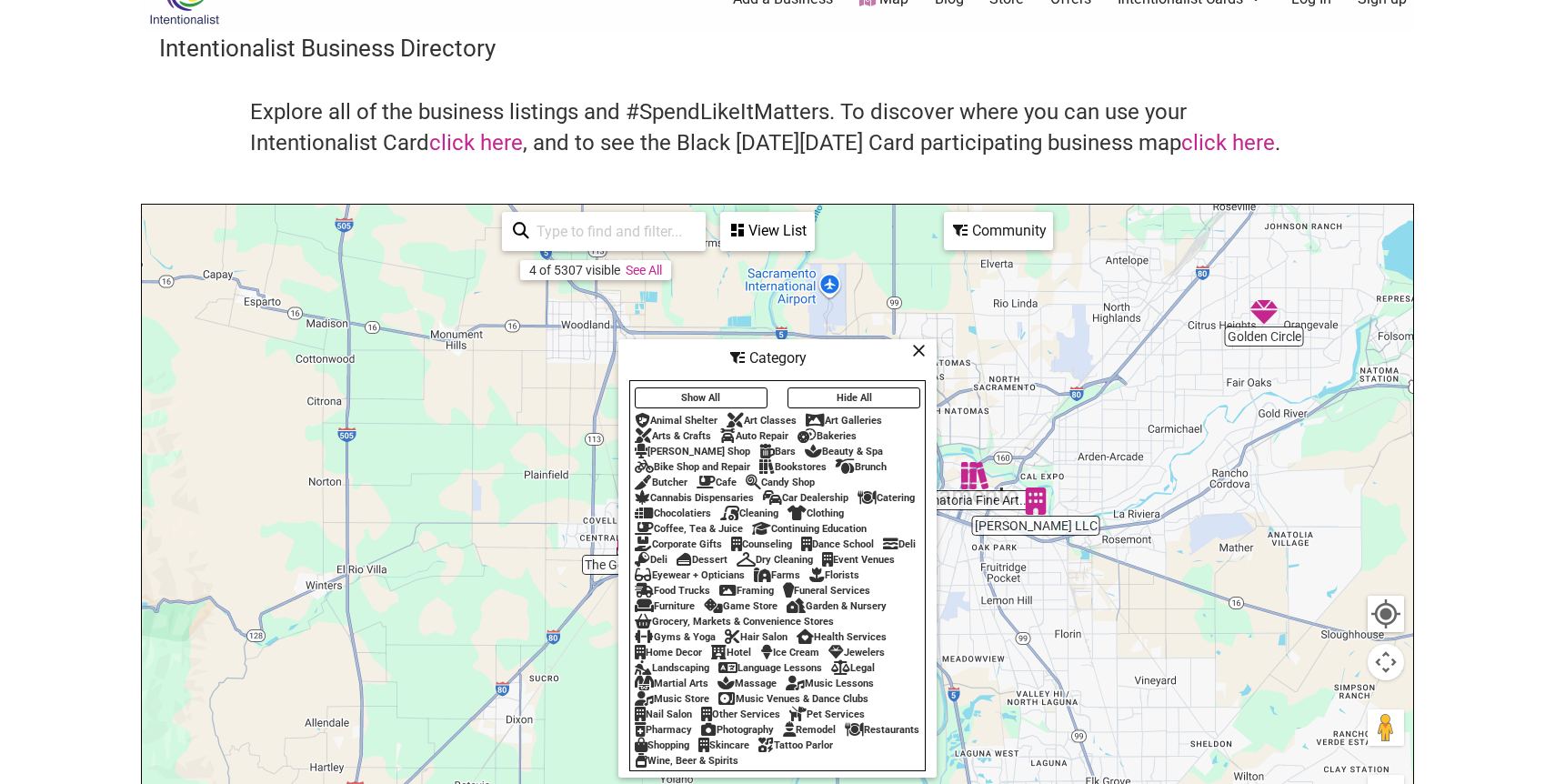
click at [1003, 237] on div "Community" at bounding box center [998, 230] width 105 height 34
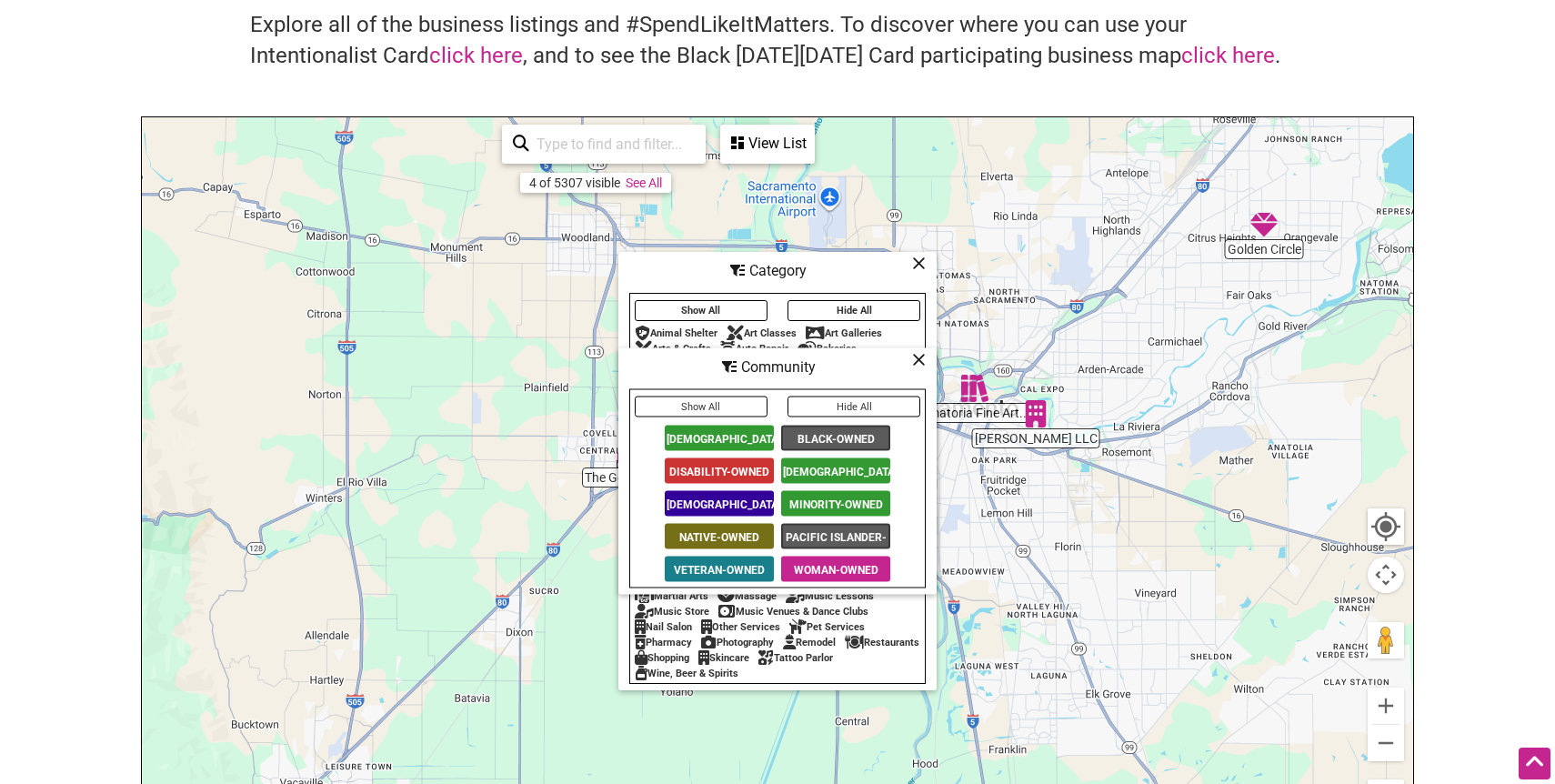
scroll to position [129, 0]
click at [730, 531] on span "Native-Owned" at bounding box center [719, 534] width 109 height 25
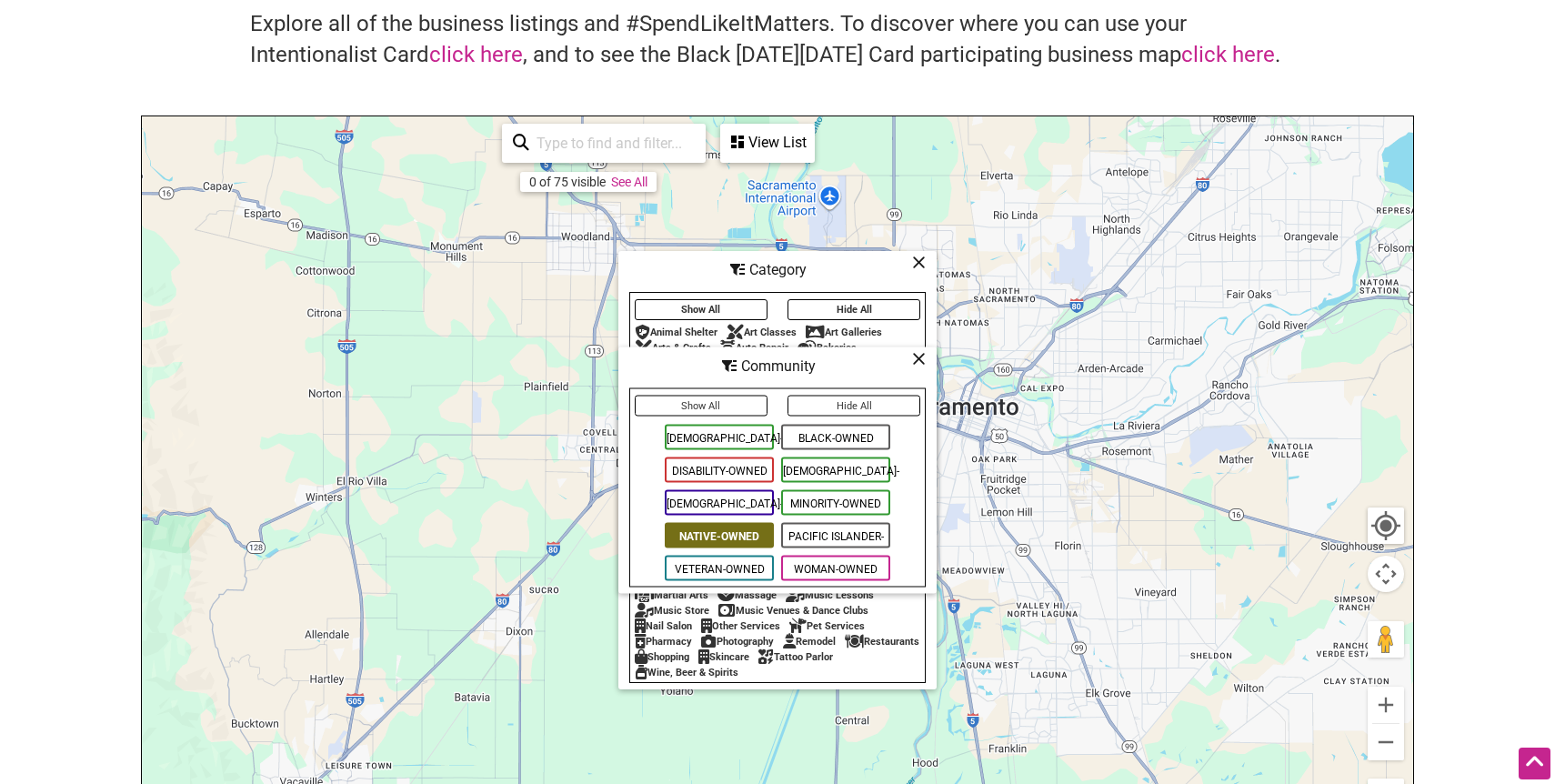
click at [746, 403] on button "Show All" at bounding box center [701, 406] width 133 height 20
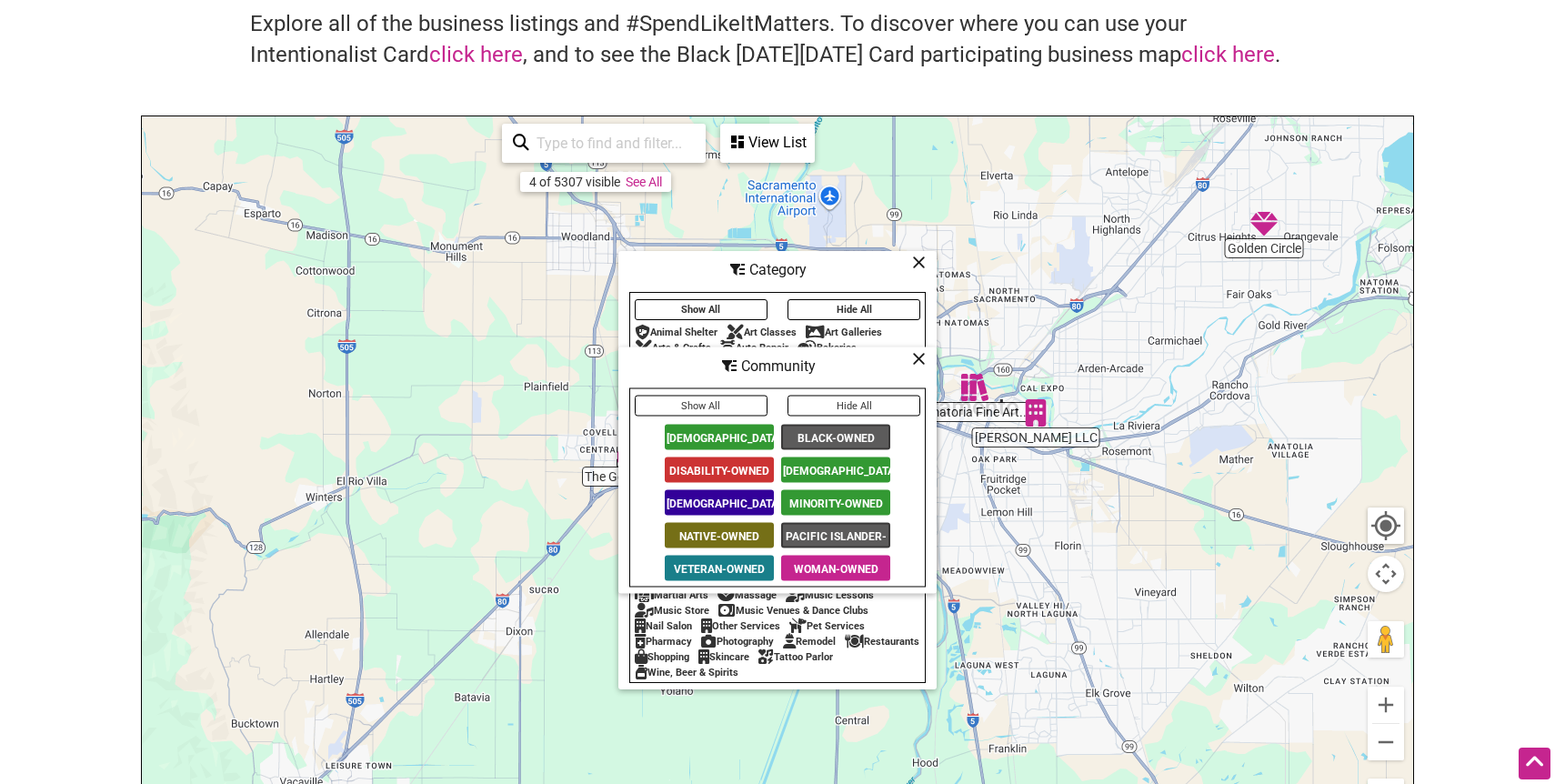
click at [743, 543] on span "Native-Owned" at bounding box center [719, 534] width 109 height 25
click at [835, 410] on button "Hide All" at bounding box center [853, 406] width 133 height 20
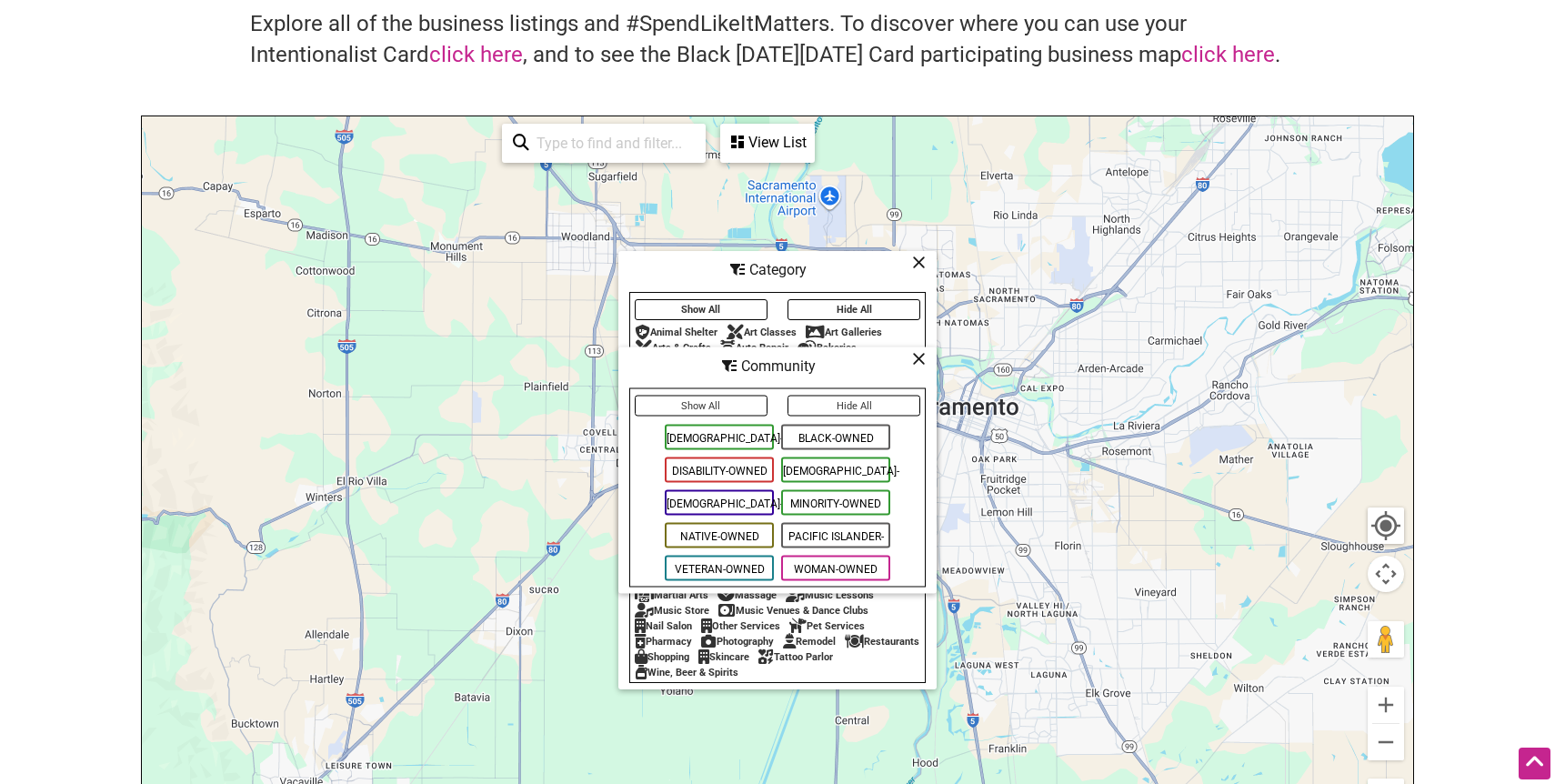
click at [714, 538] on span "Native-Owned" at bounding box center [719, 534] width 109 height 25
click at [921, 359] on icon at bounding box center [919, 358] width 14 height 1
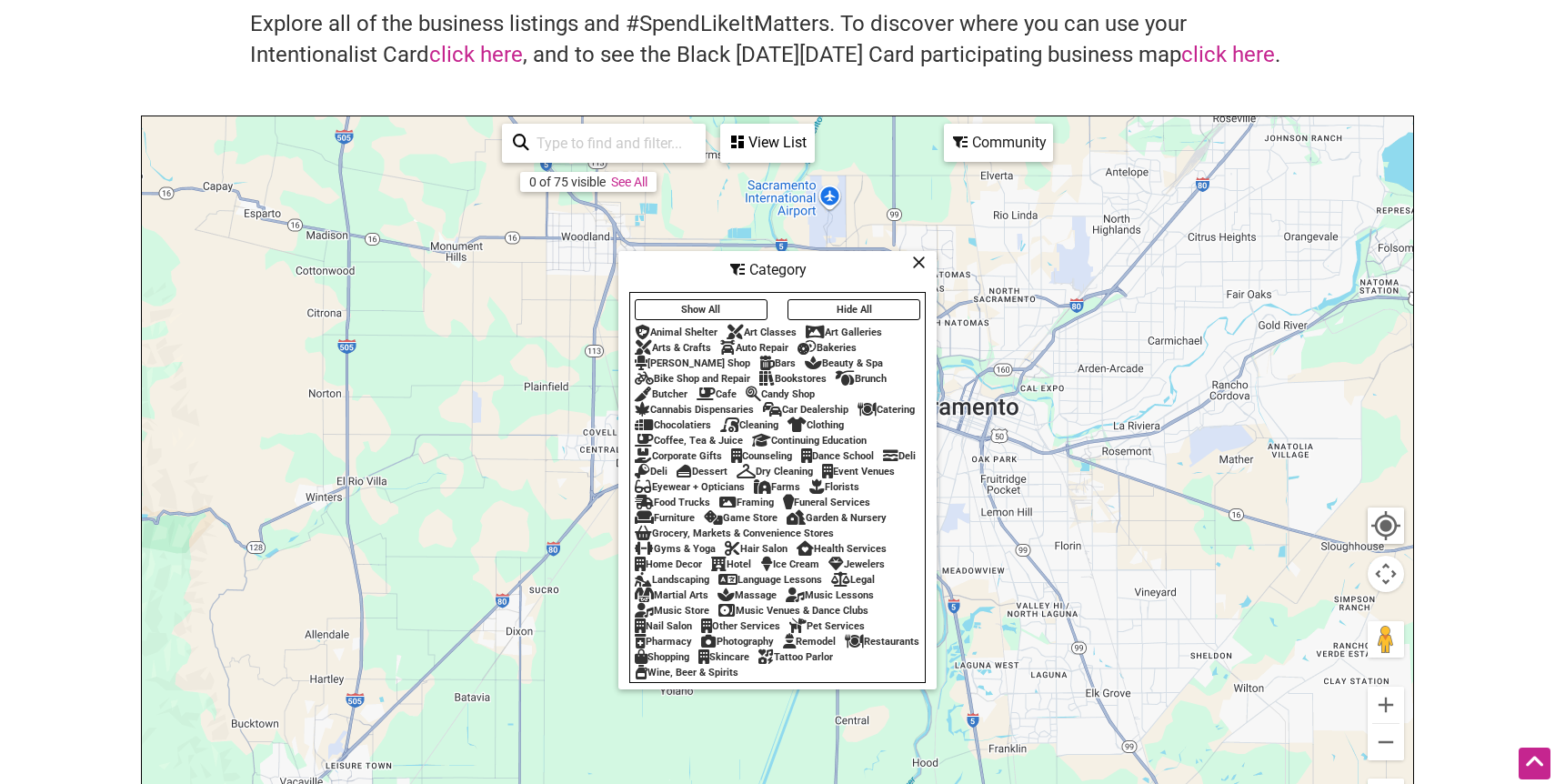
click at [921, 263] on icon at bounding box center [919, 262] width 14 height 1
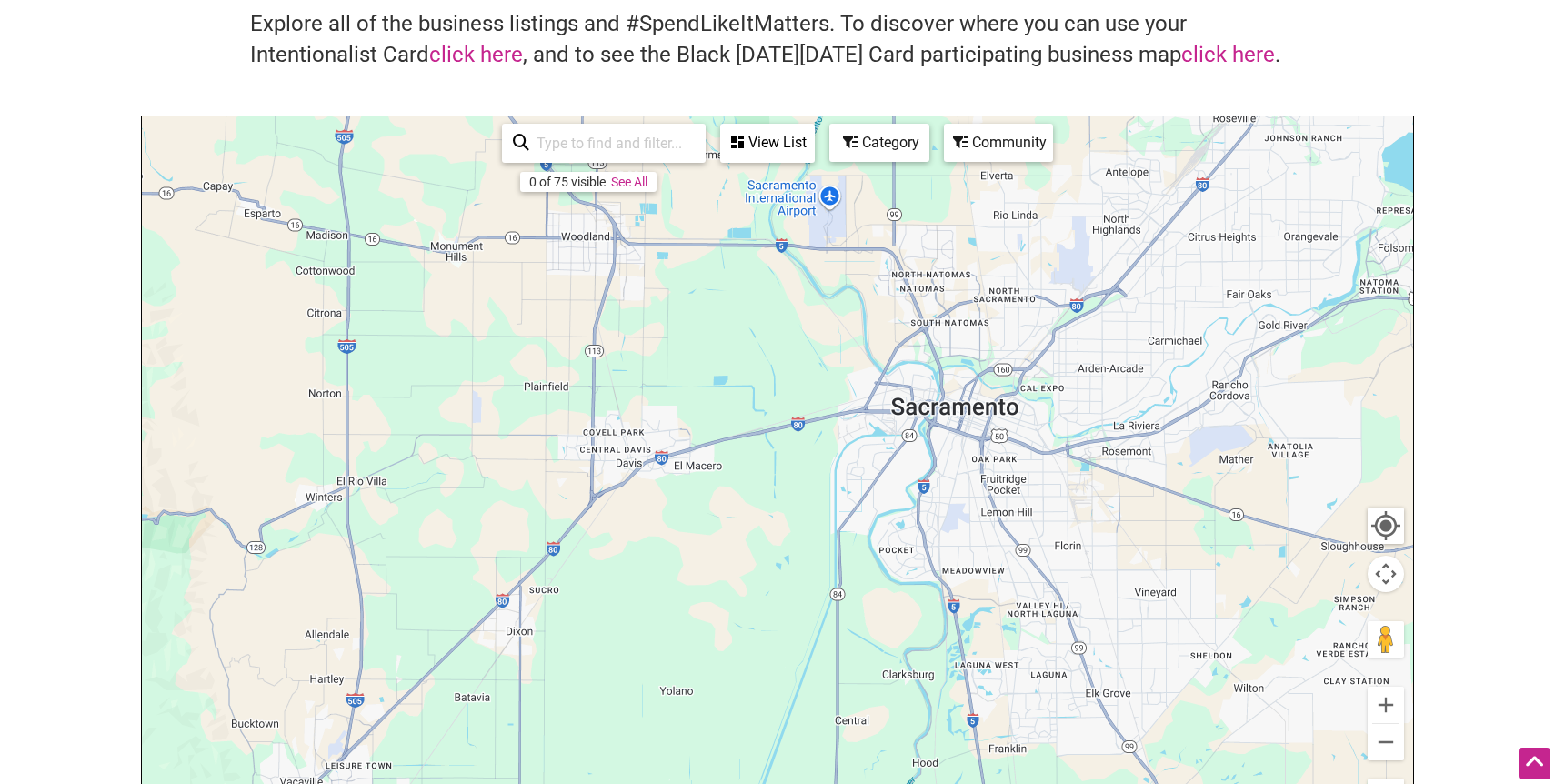
click at [982, 496] on div "To navigate, press the arrow keys." at bounding box center [777, 470] width 1272 height 708
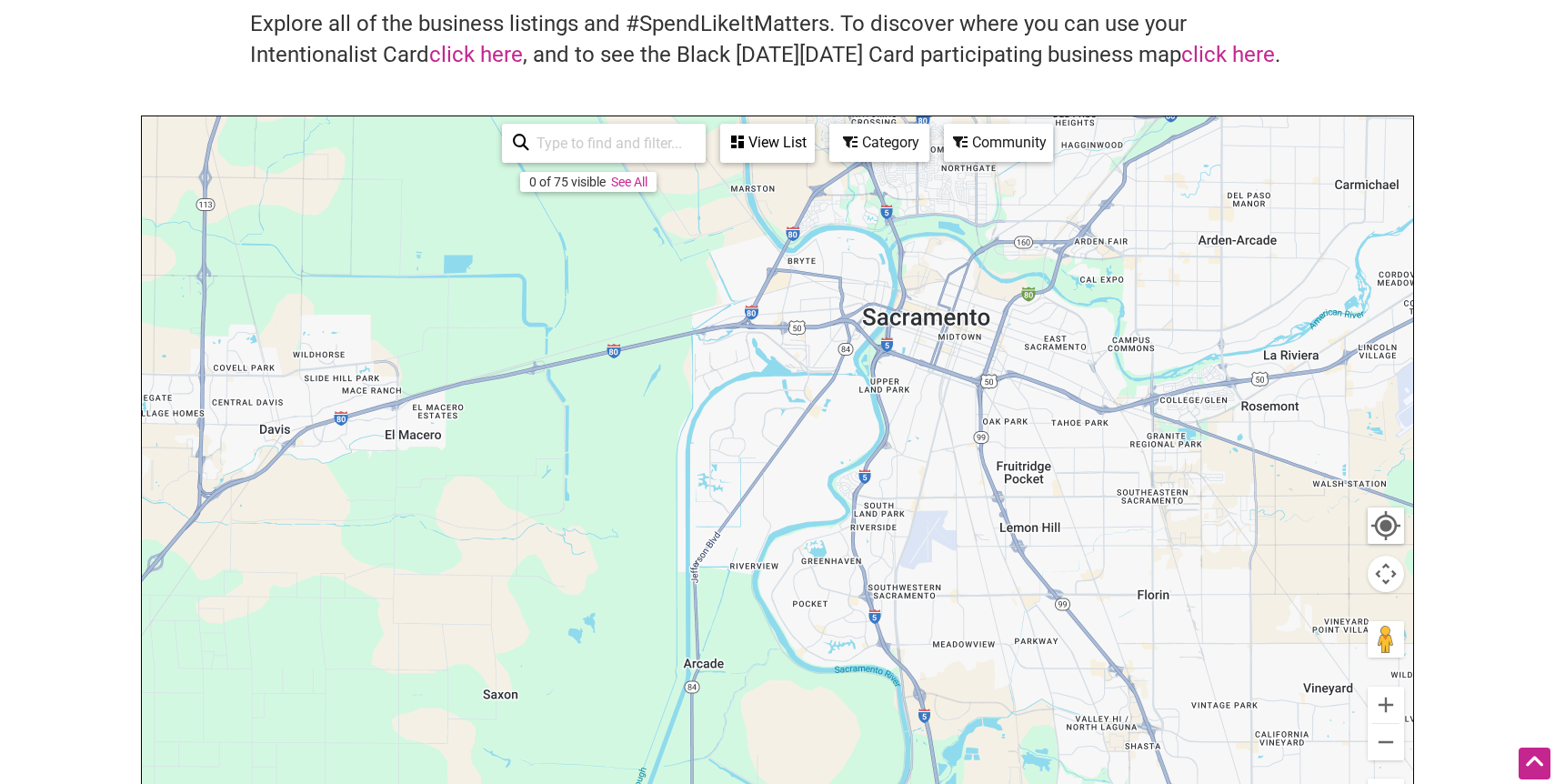
drag, startPoint x: 948, startPoint y: 386, endPoint x: 804, endPoint y: 410, distance: 146.0
click at [804, 410] on div "To navigate, press the arrow keys." at bounding box center [777, 470] width 1272 height 708
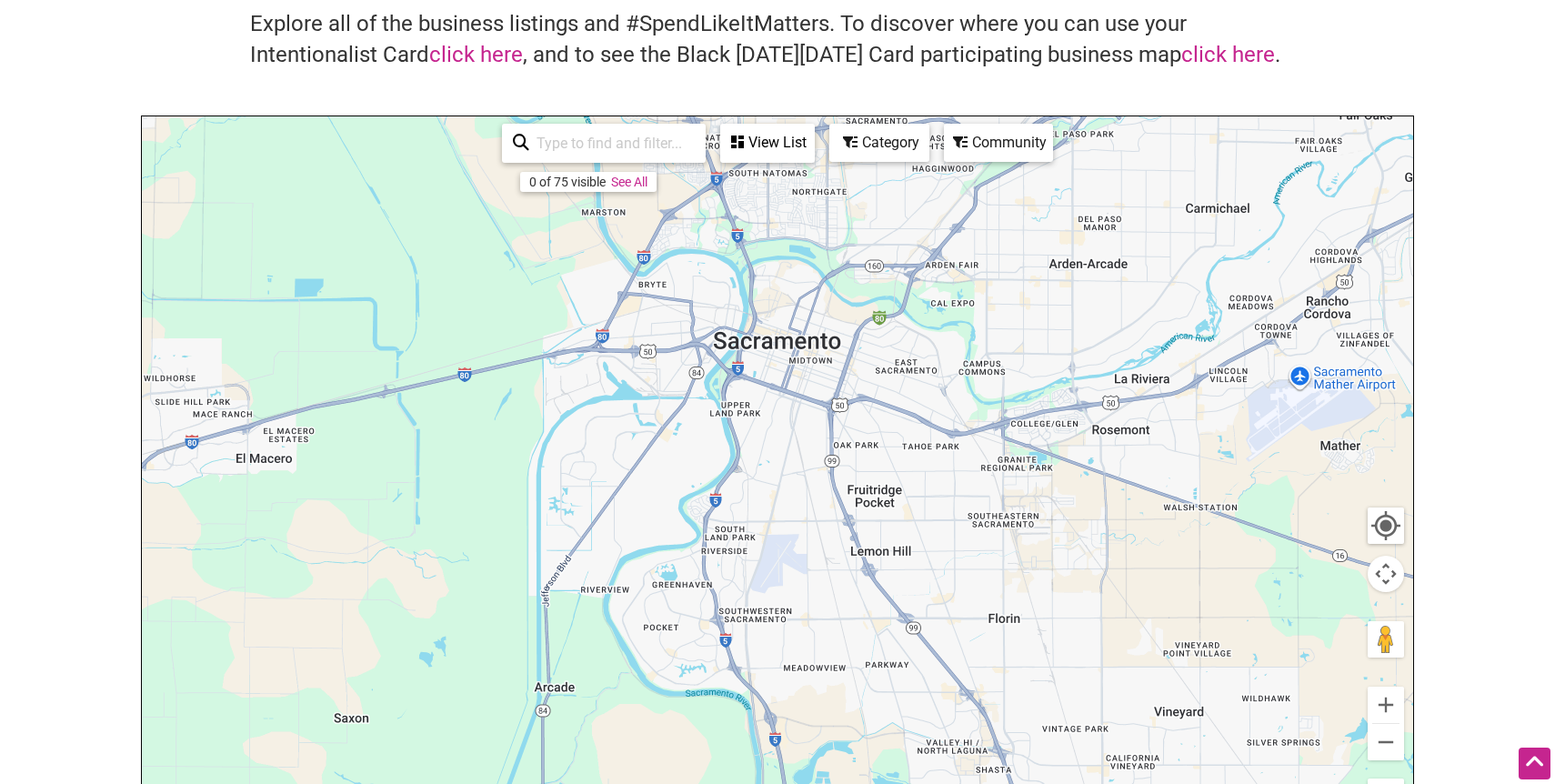
click at [631, 194] on div "To navigate, press the arrow keys." at bounding box center [777, 470] width 1272 height 708
click at [630, 176] on link "See All" at bounding box center [629, 182] width 36 height 15
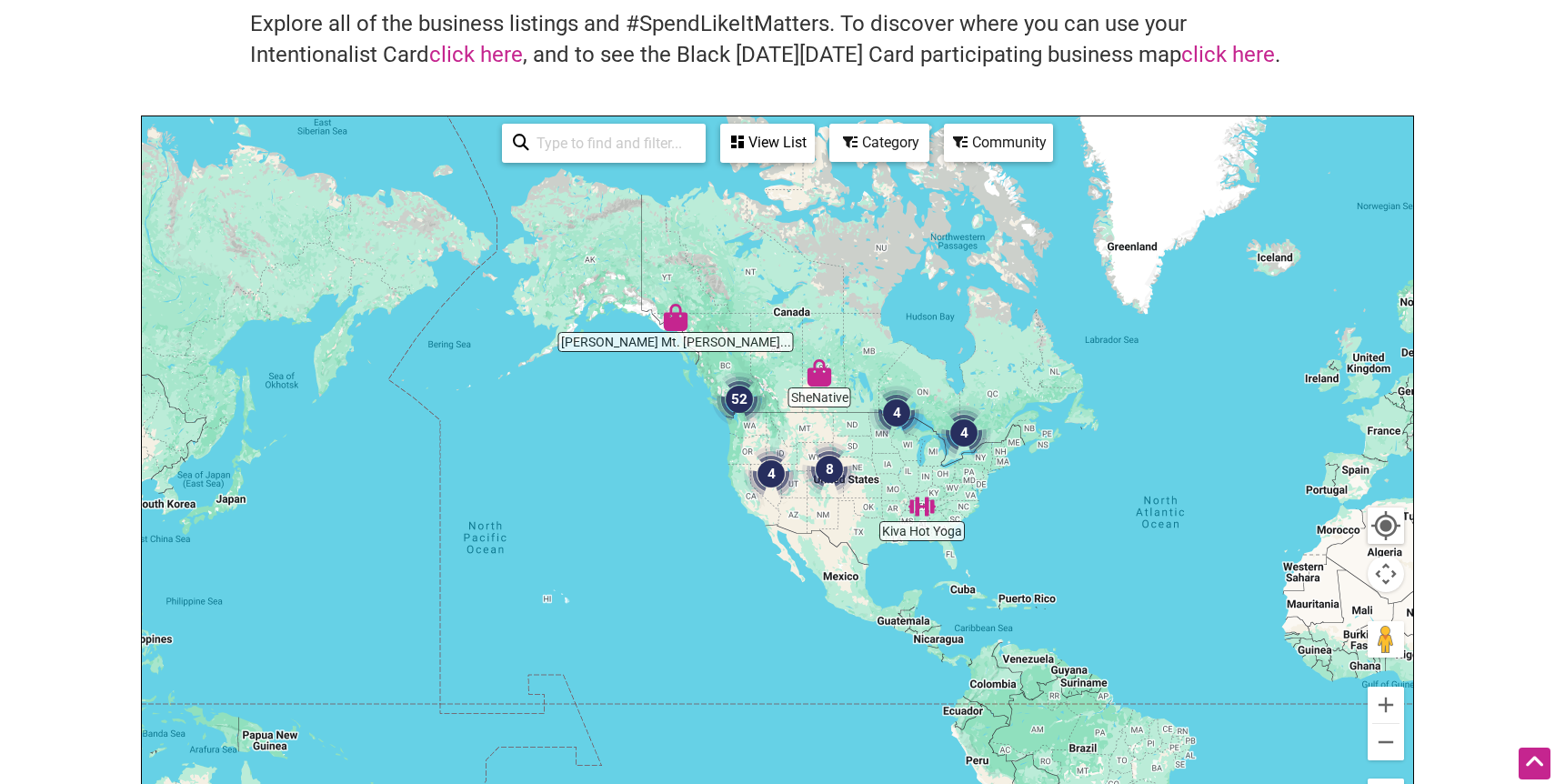
click at [773, 436] on div "To navigate, press the arrow keys." at bounding box center [777, 470] width 1272 height 708
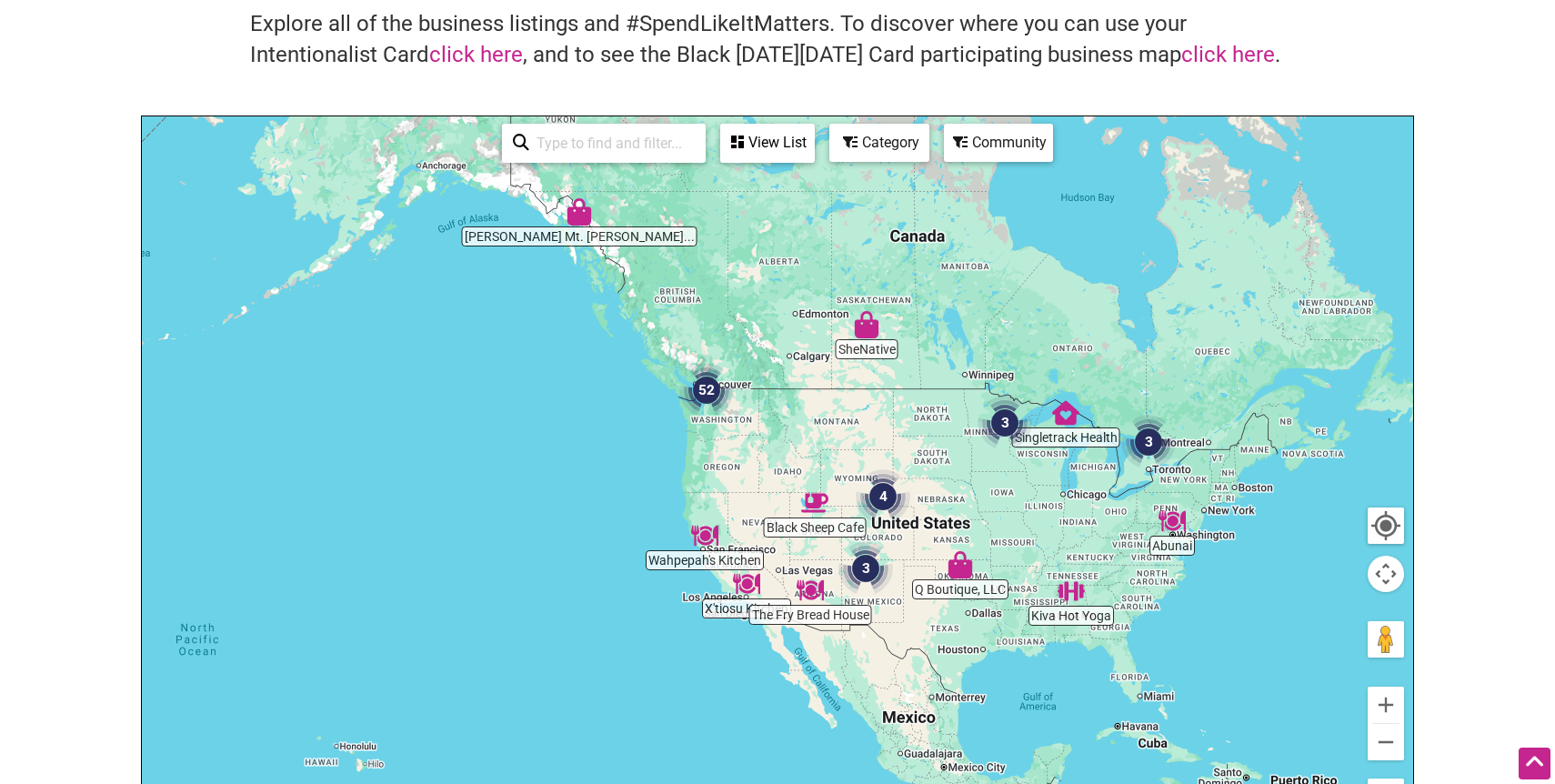
click at [796, 470] on div "To navigate, press the arrow keys." at bounding box center [777, 470] width 1272 height 708
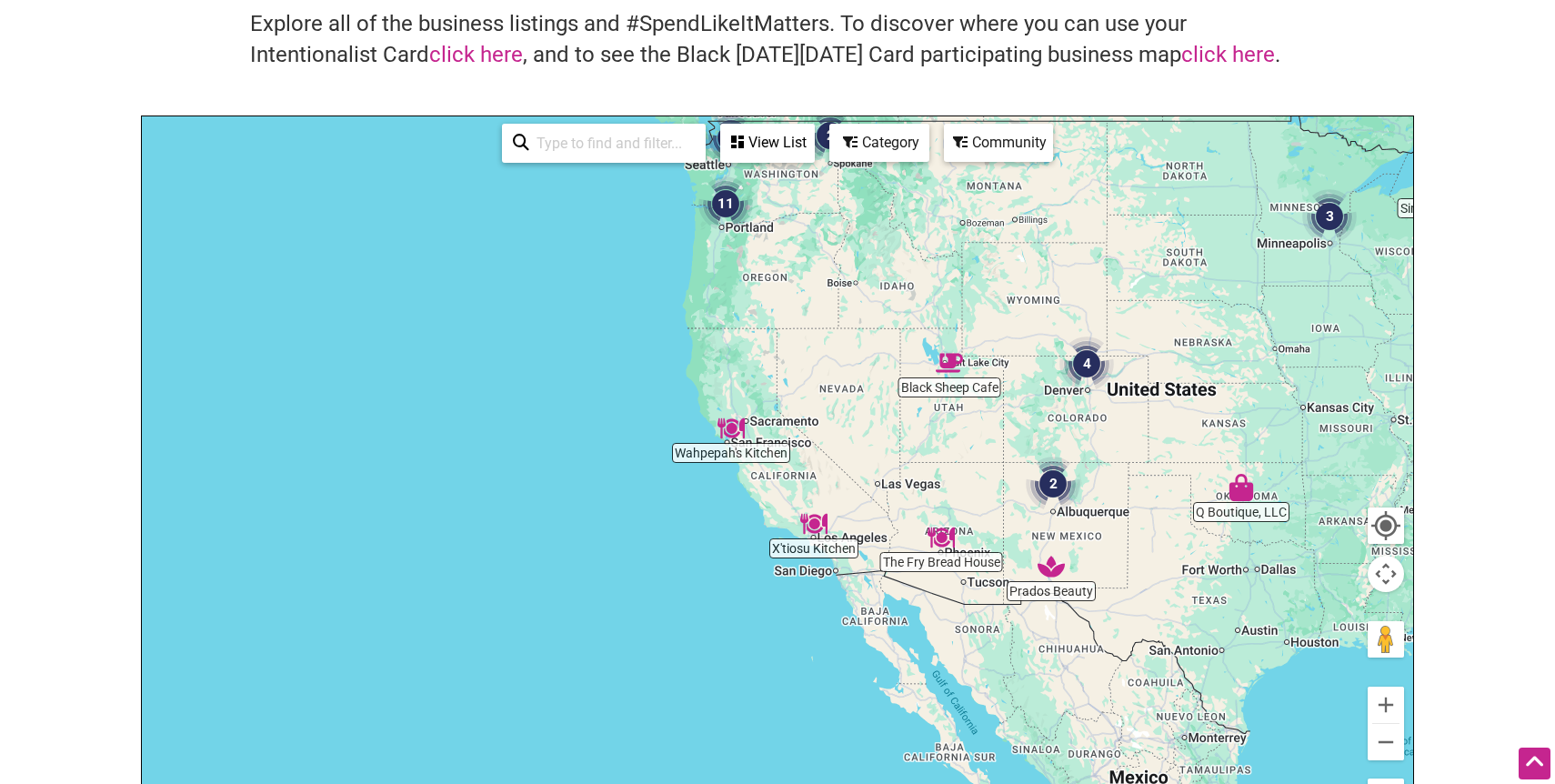
drag, startPoint x: 713, startPoint y: 609, endPoint x: 832, endPoint y: 417, distance: 225.9
click at [832, 417] on div "To navigate, press the arrow keys." at bounding box center [777, 470] width 1272 height 708
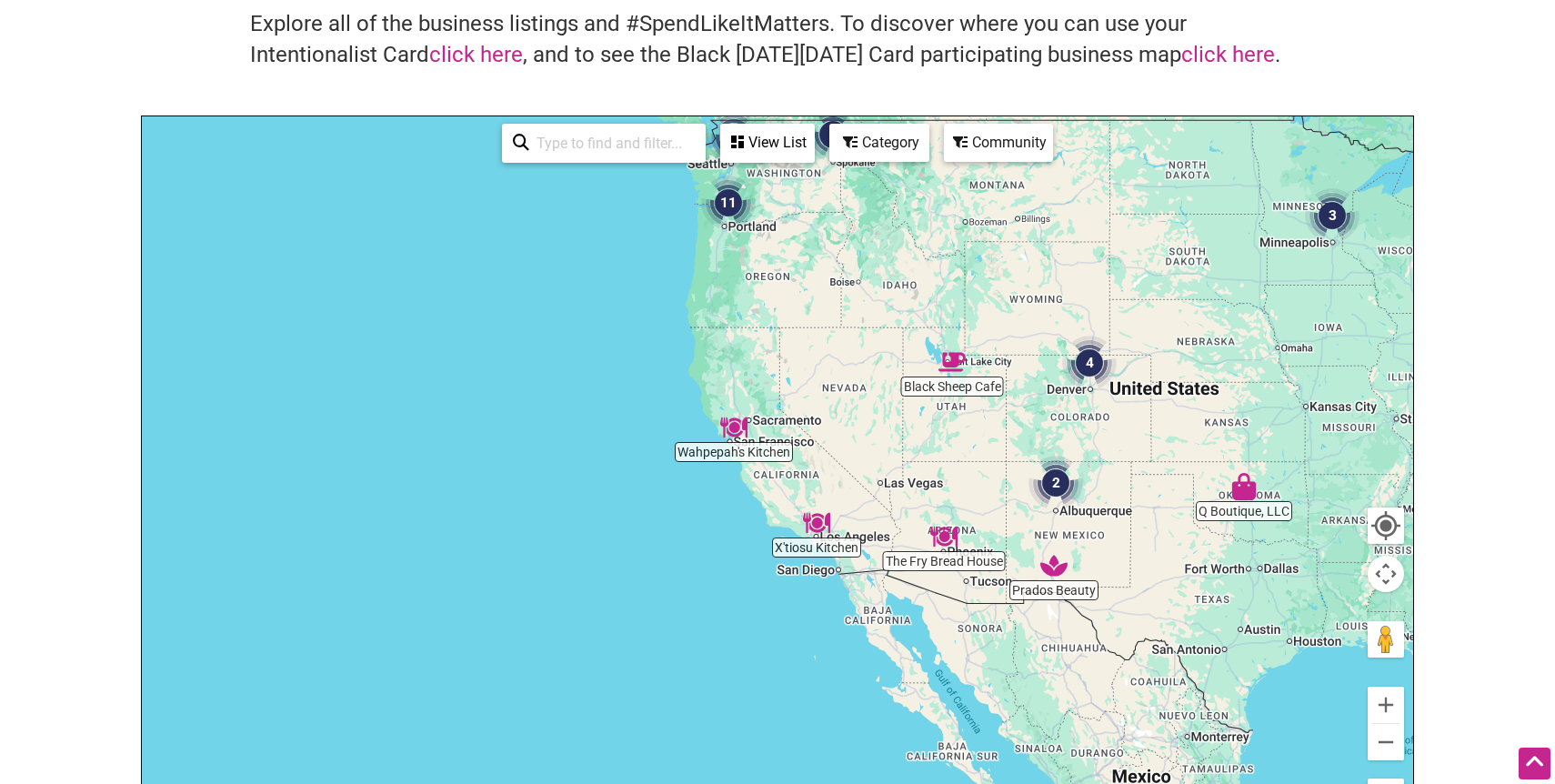
click at [799, 412] on div "To navigate, press the arrow keys." at bounding box center [777, 470] width 1272 height 708
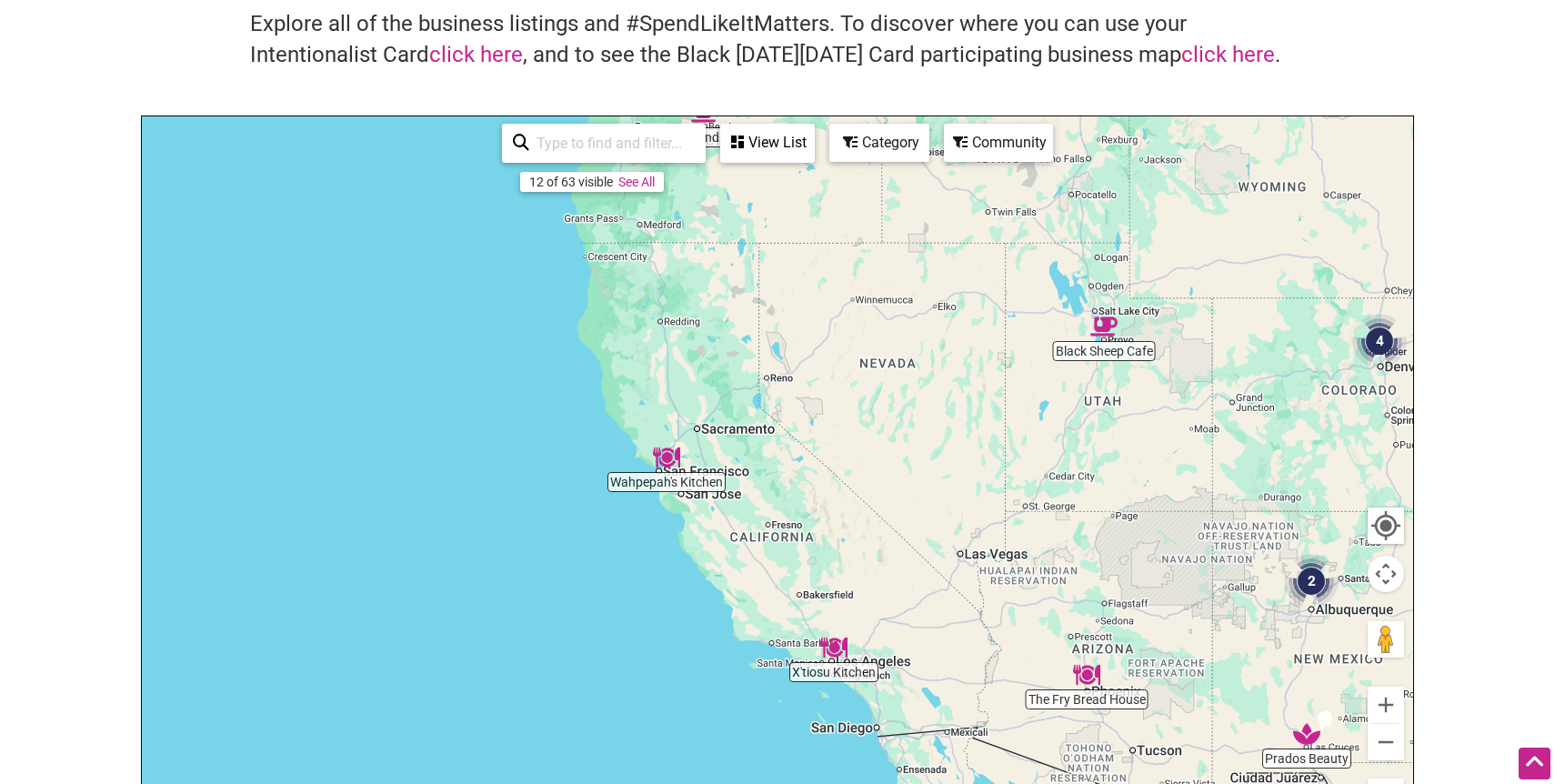
click at [733, 466] on div "To navigate, press the arrow keys." at bounding box center [777, 470] width 1272 height 708
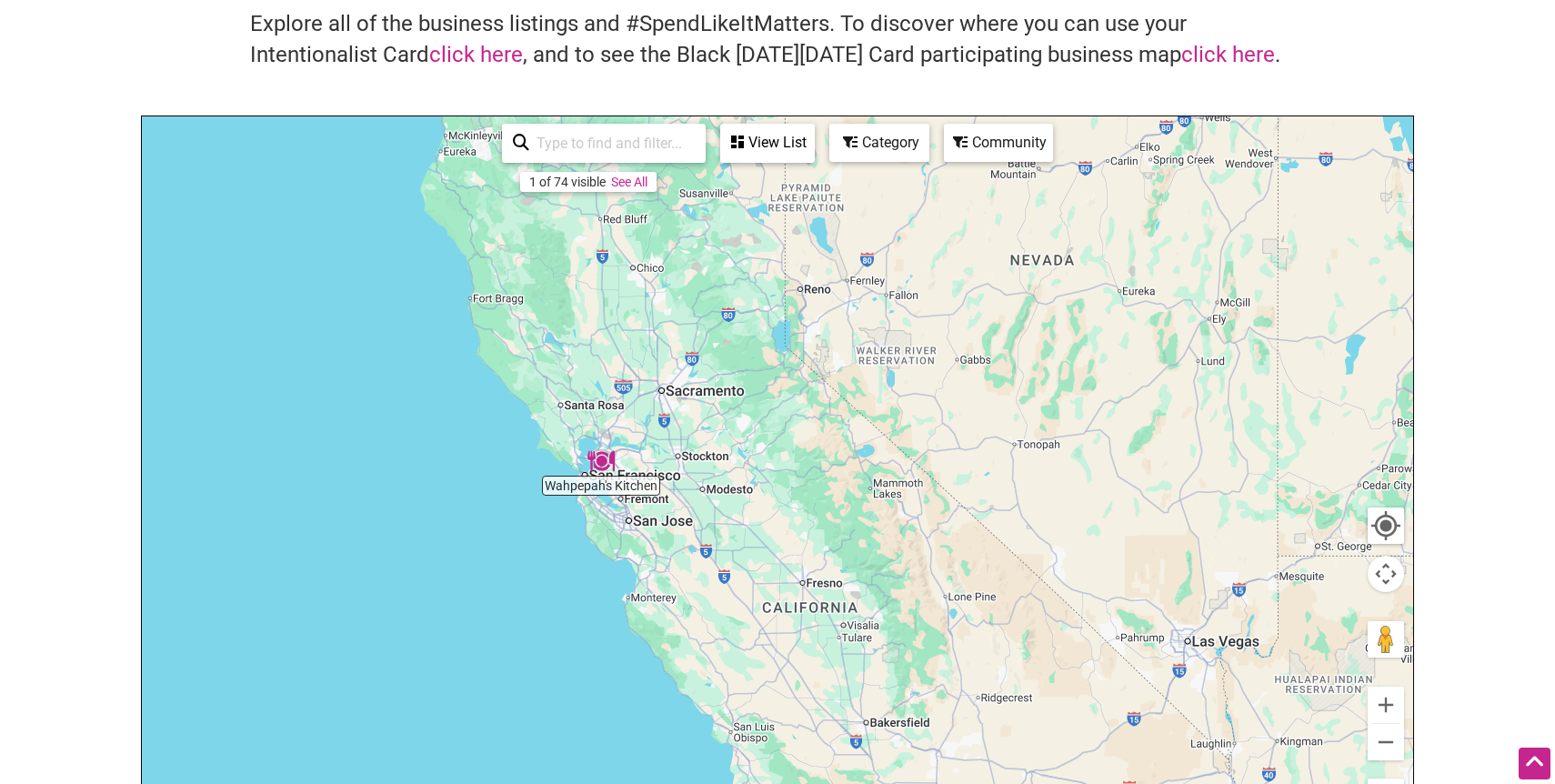
click at [674, 457] on div "To navigate, press the arrow keys." at bounding box center [777, 470] width 1272 height 708
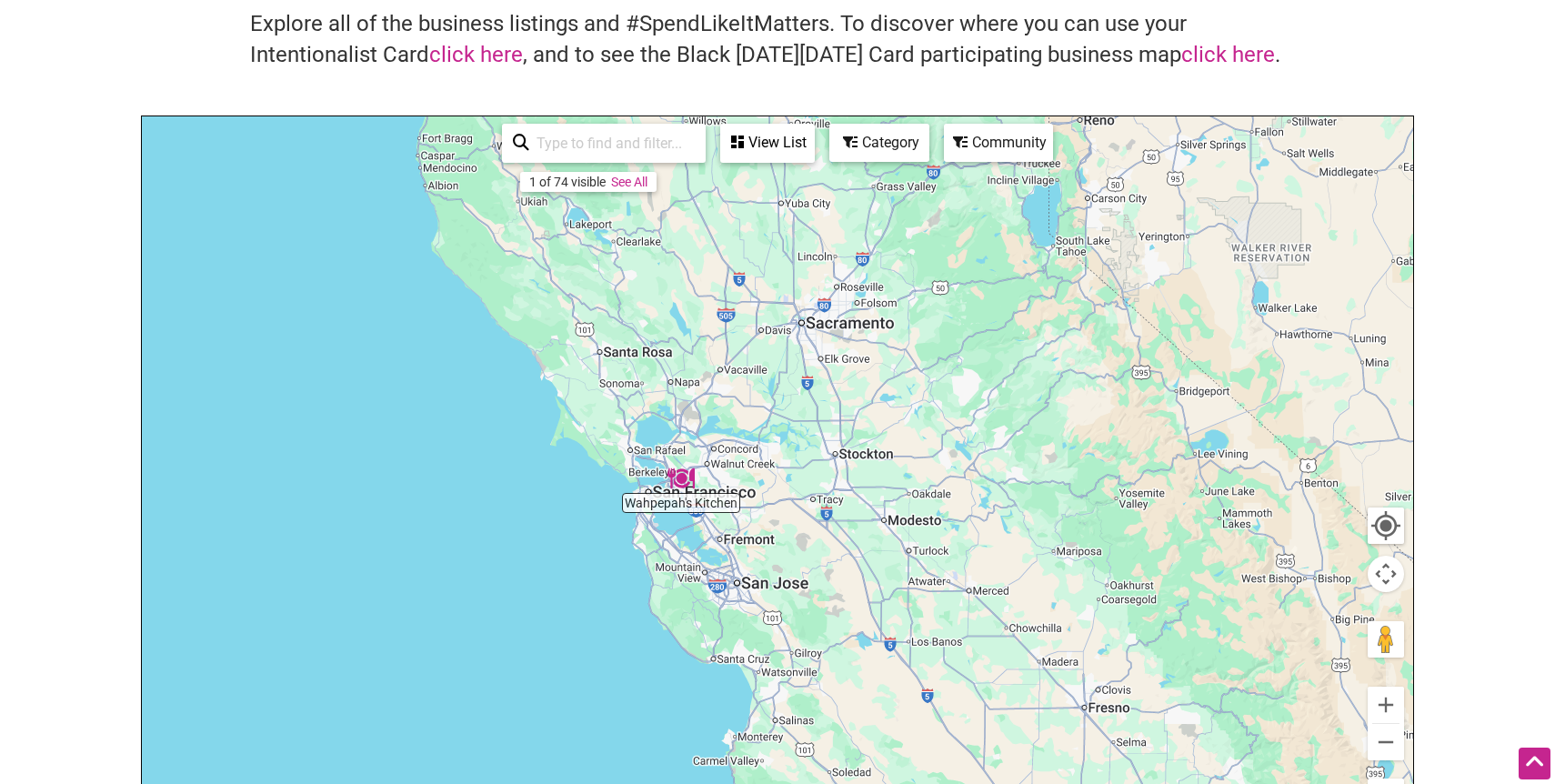
drag, startPoint x: 612, startPoint y: 446, endPoint x: 768, endPoint y: 445, distance: 156.0
click at [768, 445] on div "To navigate, press the arrow keys." at bounding box center [777, 470] width 1272 height 708
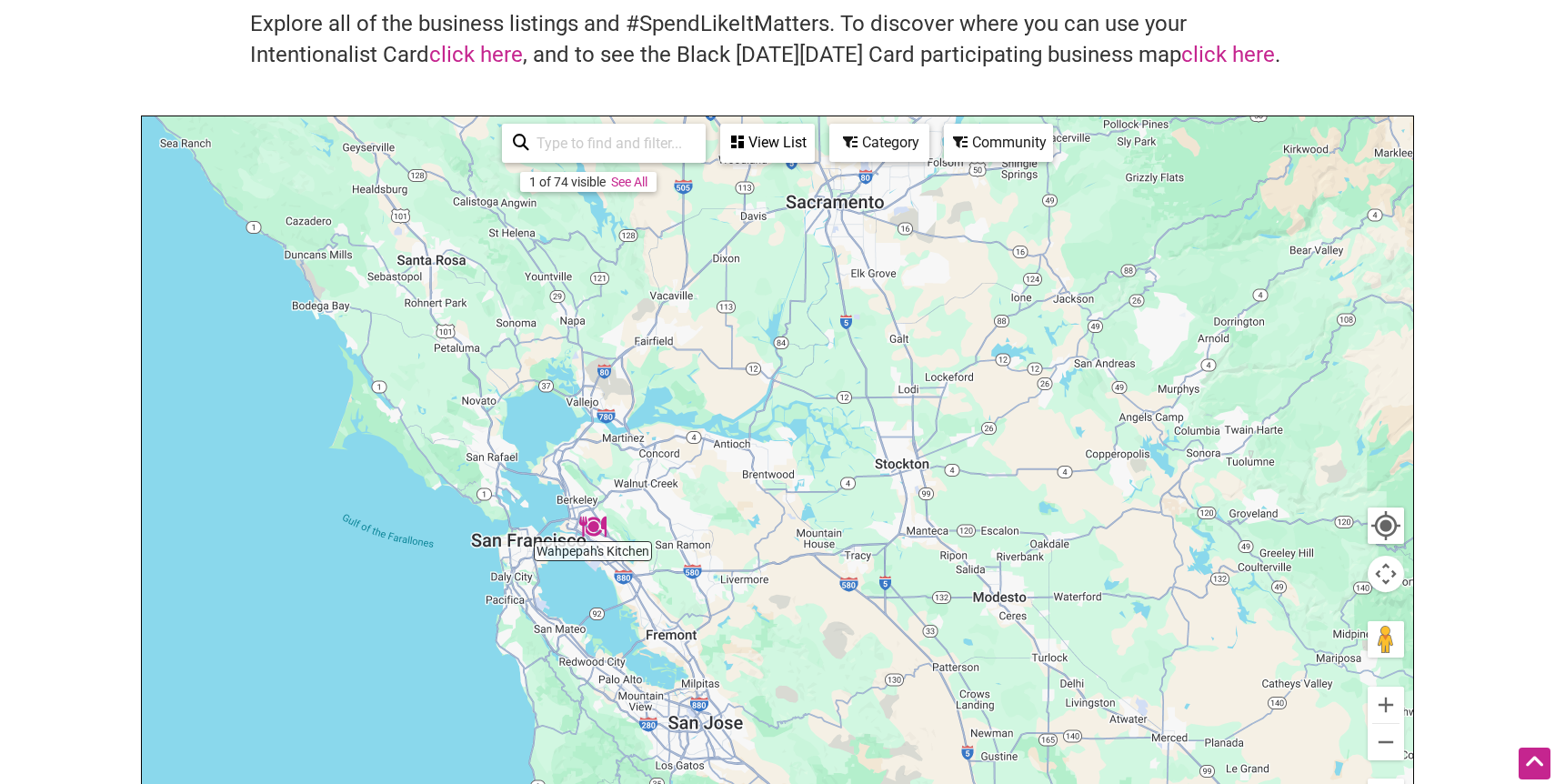
click at [707, 387] on div "To navigate, press the arrow keys." at bounding box center [777, 470] width 1272 height 708
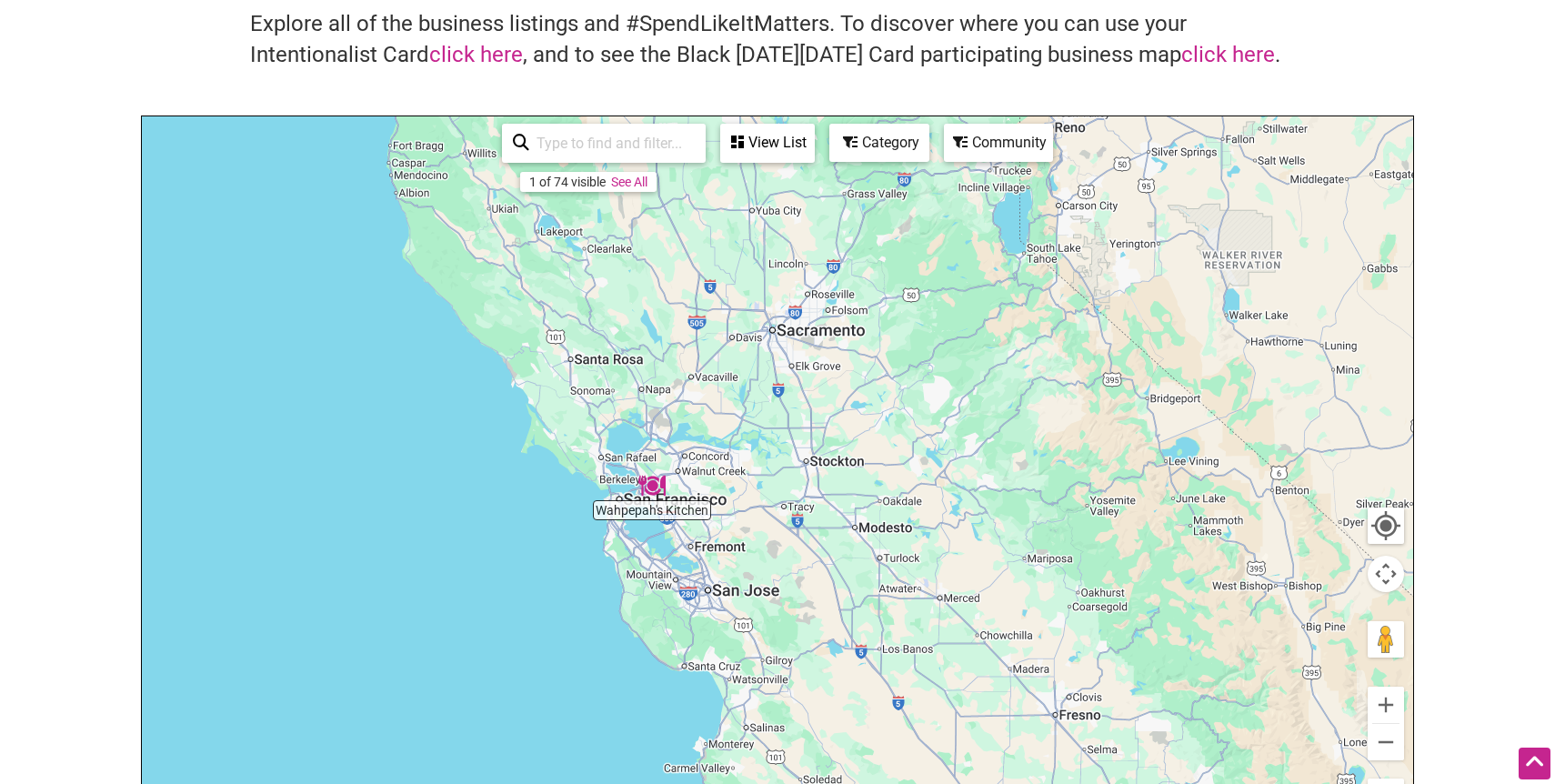
click at [639, 186] on link "See All" at bounding box center [629, 182] width 36 height 15
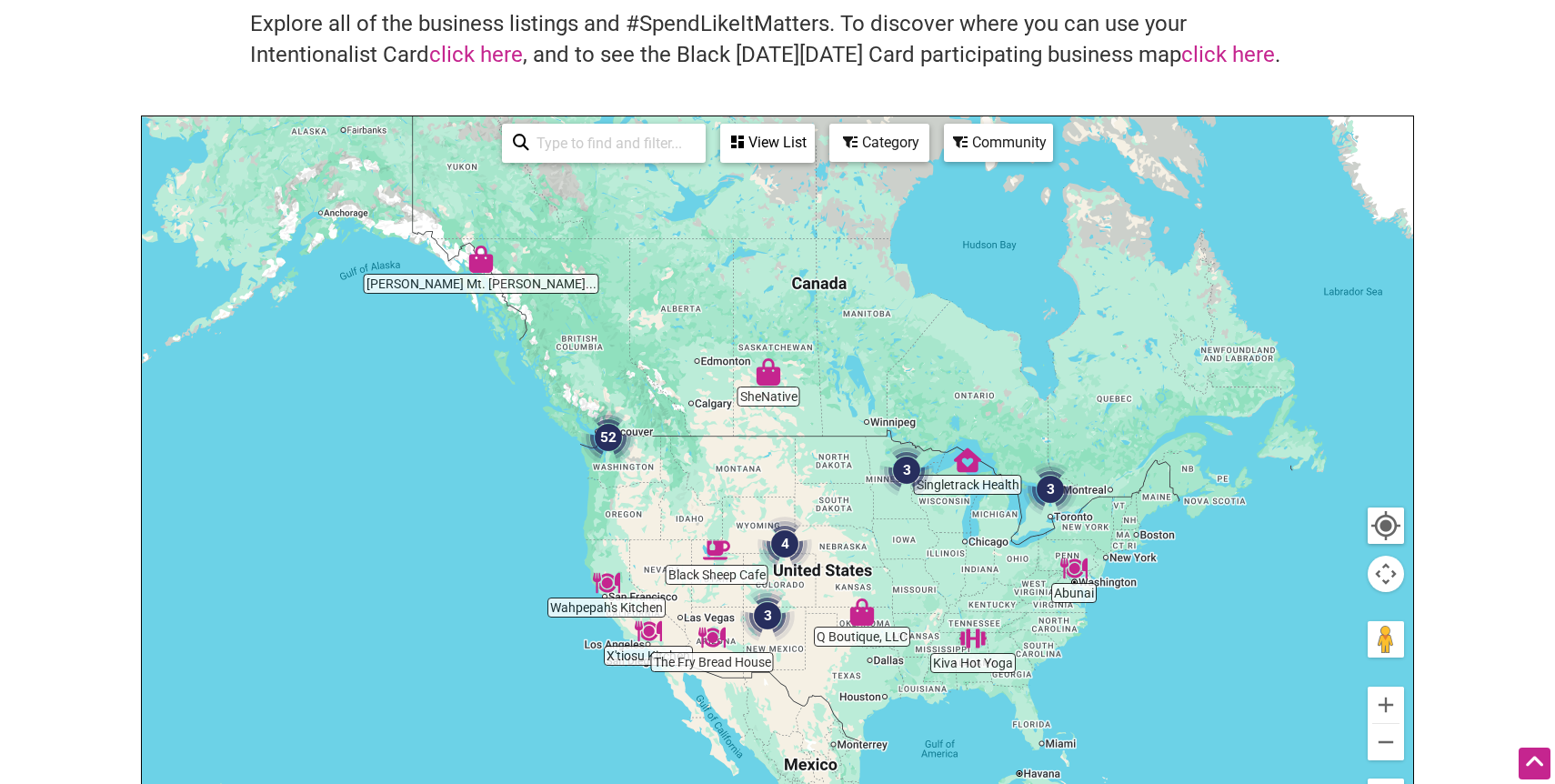
click at [635, 542] on div "To navigate, press the arrow keys." at bounding box center [777, 470] width 1272 height 708
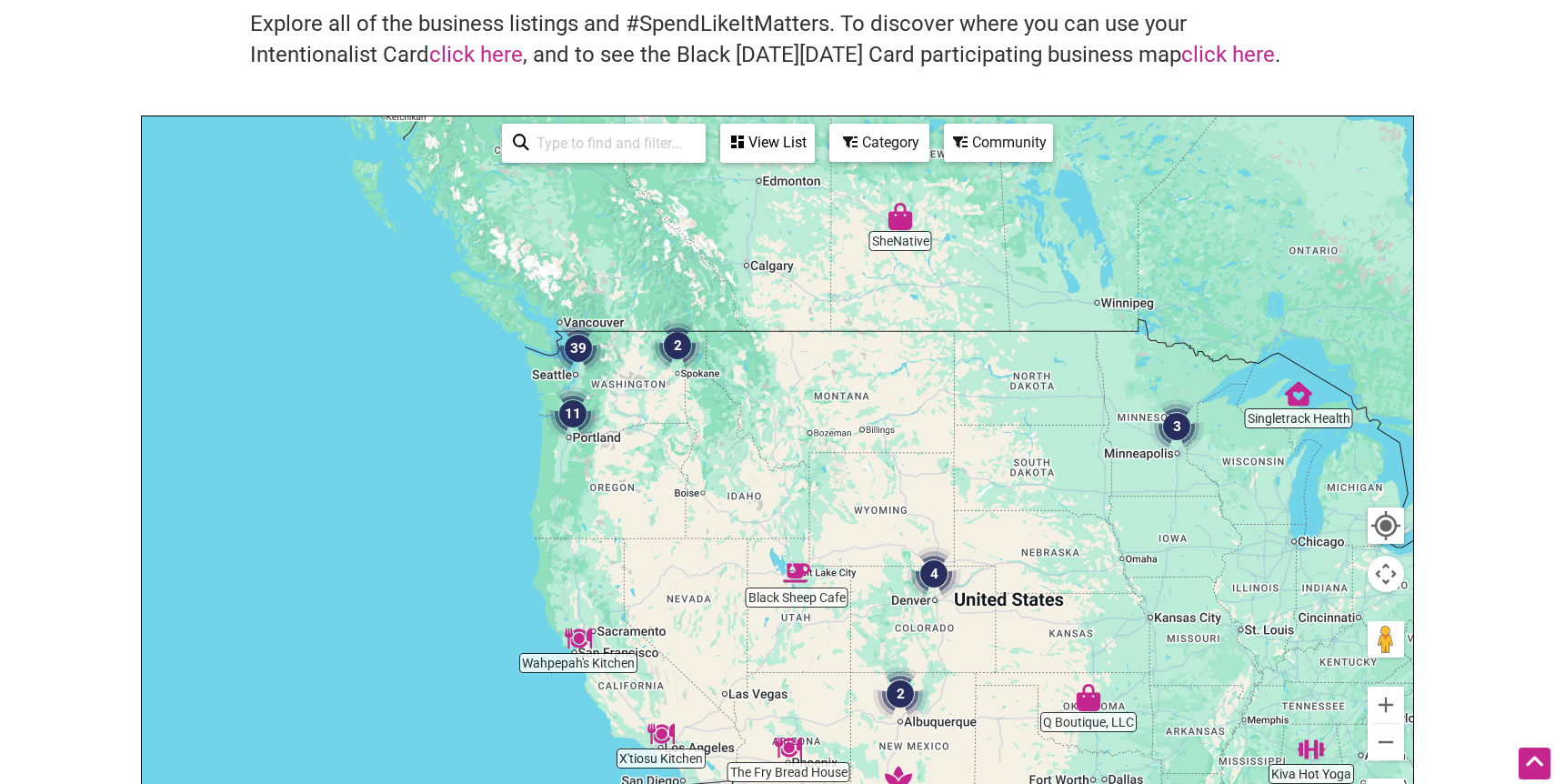
click at [695, 584] on div "To navigate, press the arrow keys." at bounding box center [777, 470] width 1272 height 708
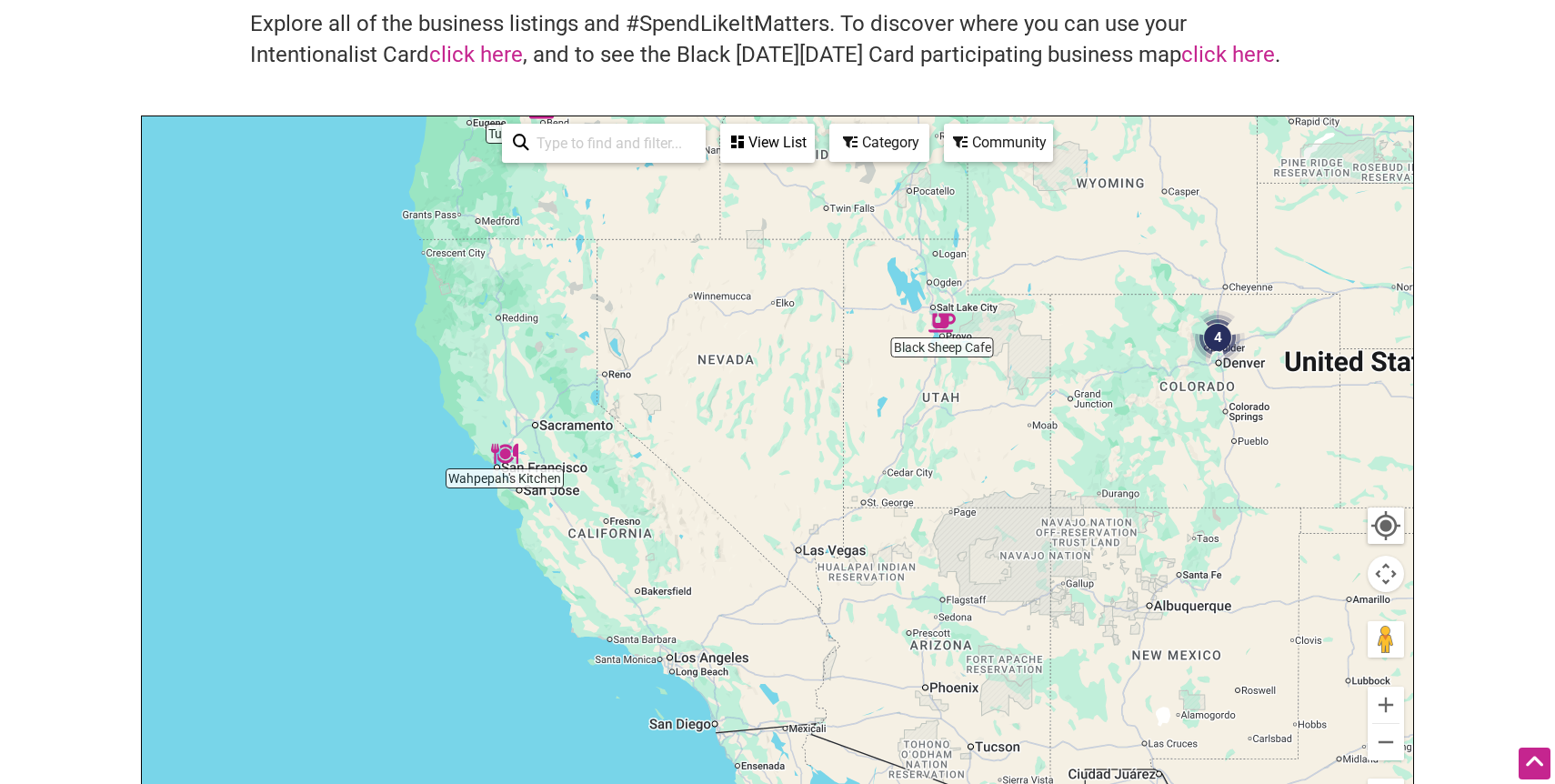
drag, startPoint x: 670, startPoint y: 632, endPoint x: 717, endPoint y: 372, distance: 264.2
click at [717, 372] on div "To navigate, press the arrow keys." at bounding box center [777, 470] width 1272 height 708
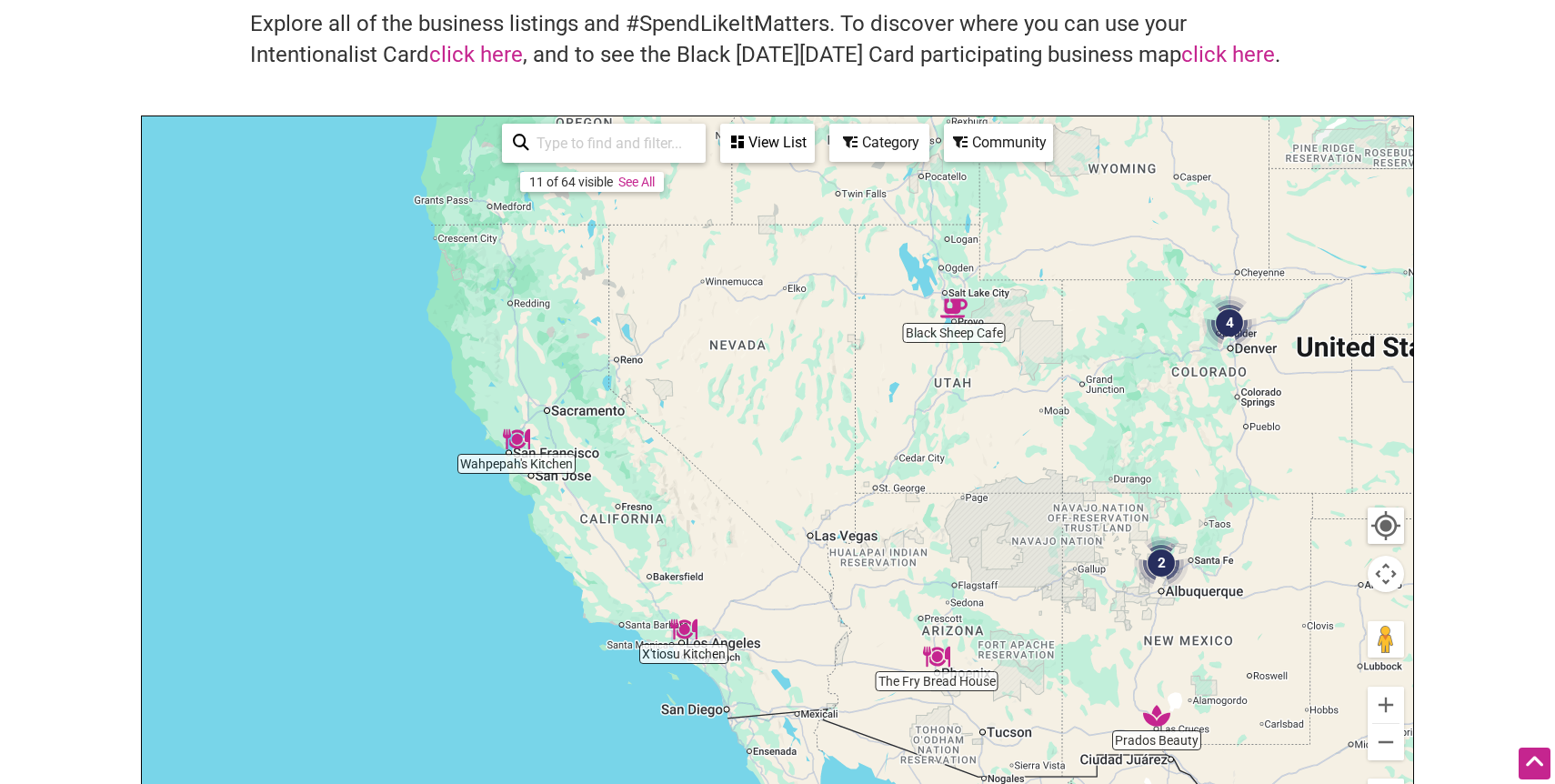
click at [600, 411] on div "To navigate, press the arrow keys." at bounding box center [777, 470] width 1272 height 708
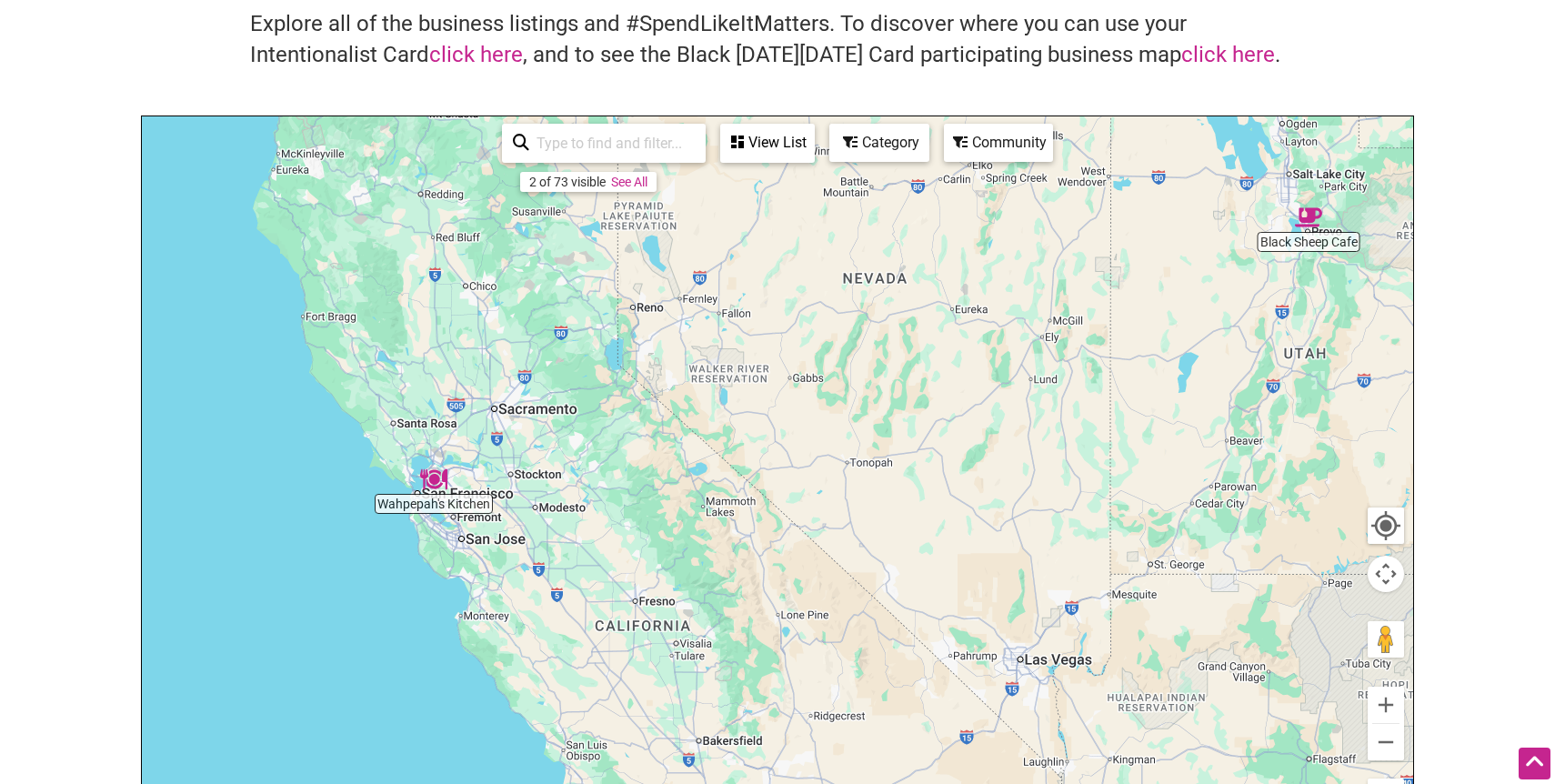
click at [516, 489] on div "To navigate, press the arrow keys." at bounding box center [777, 470] width 1272 height 708
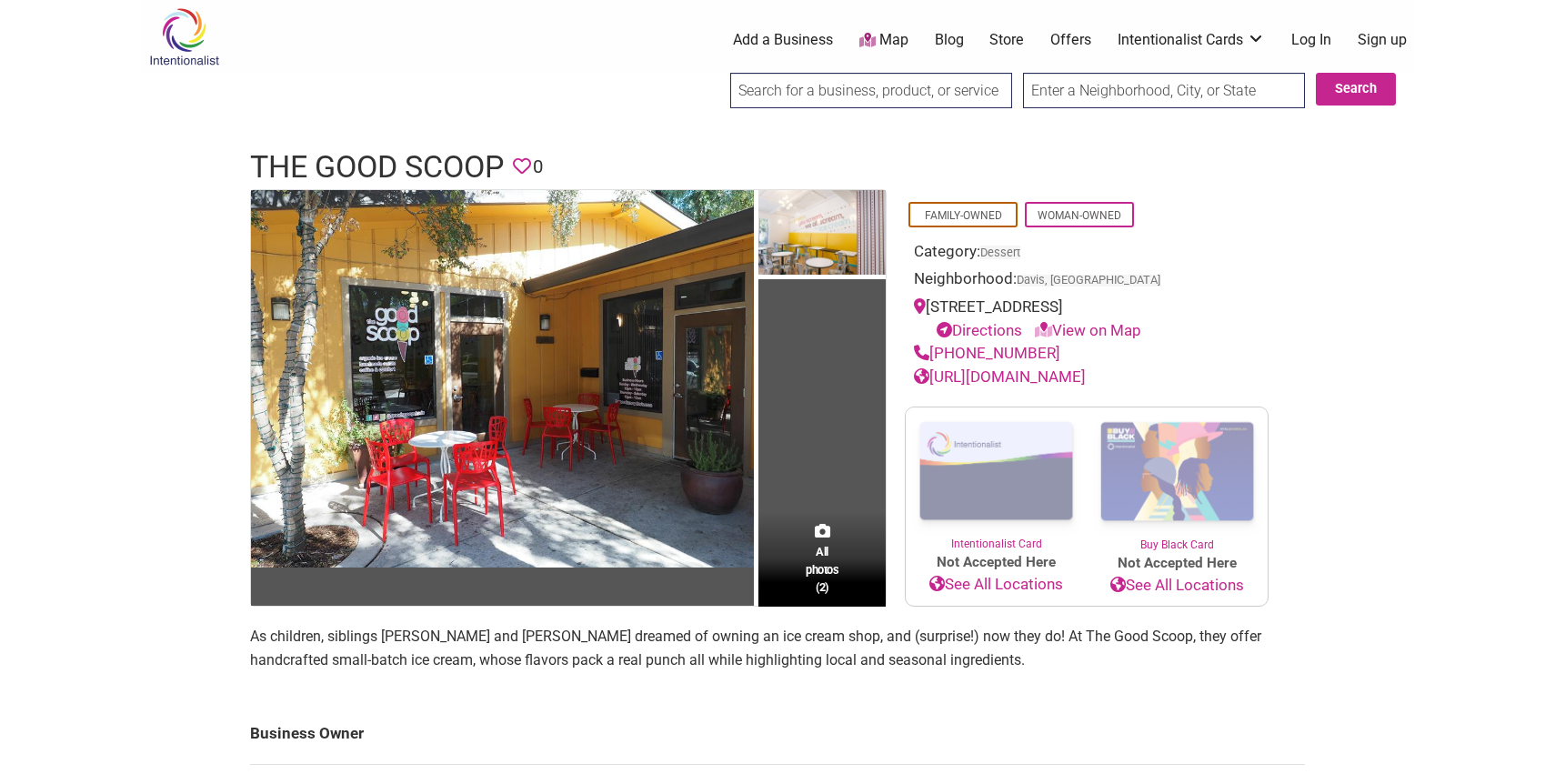
click at [1047, 373] on link "[URL][DOMAIN_NAME]" at bounding box center [1000, 376] width 172 height 19
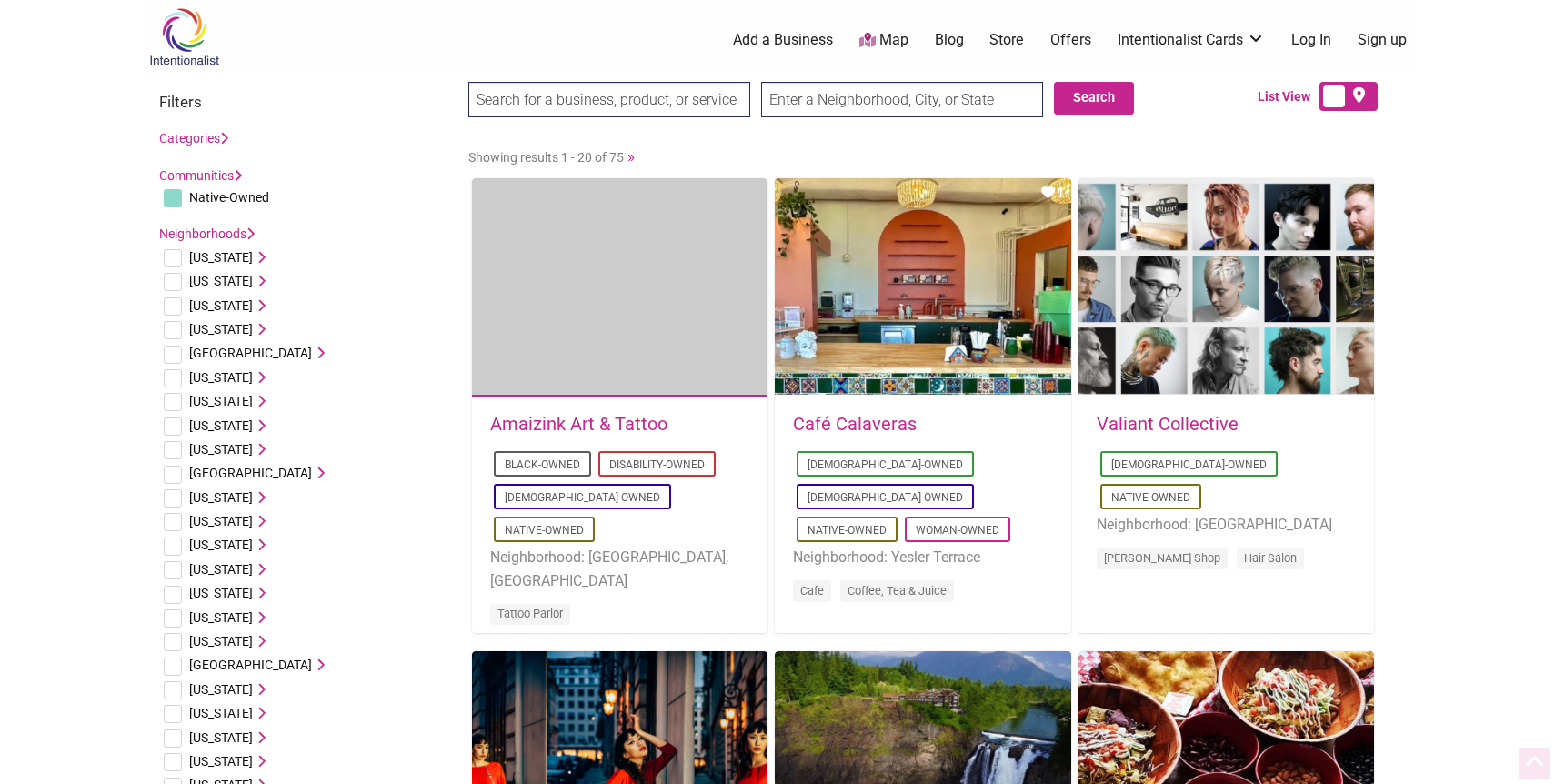
scroll to position [2319, 0]
